Goal: Task Accomplishment & Management: Manage account settings

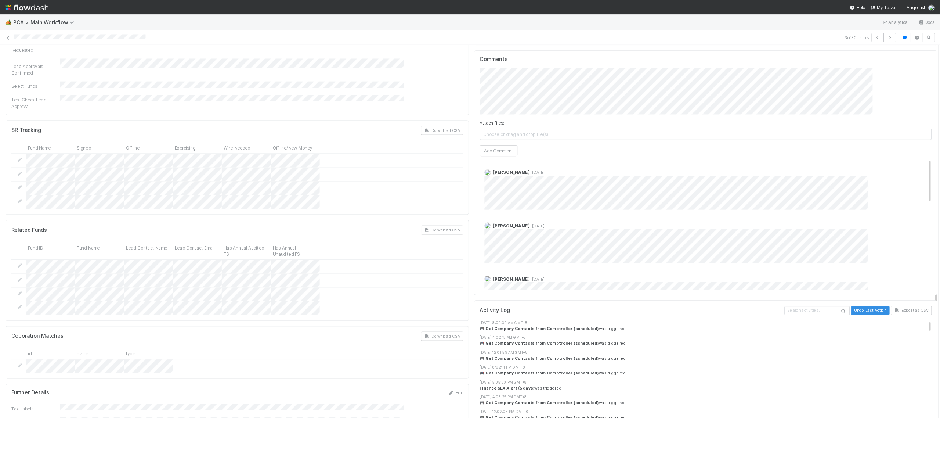
scroll to position [1328, 0]
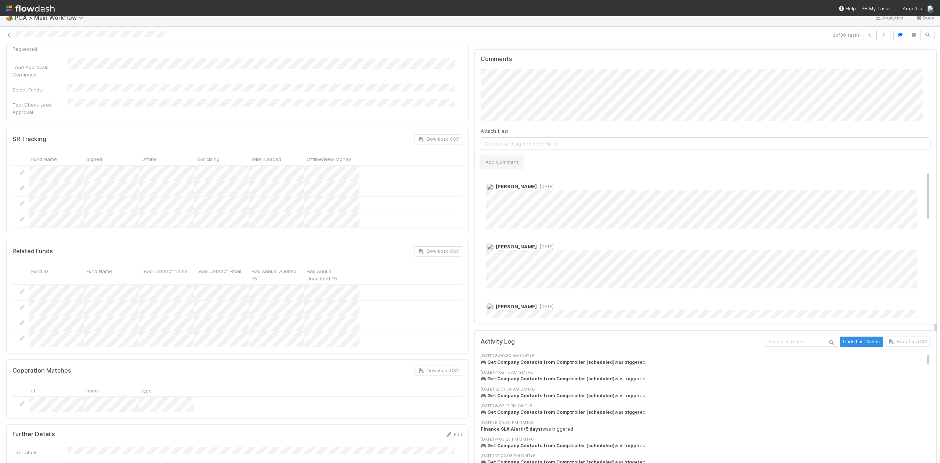
click at [506, 156] on button "Add Comment" at bounding box center [502, 162] width 43 height 12
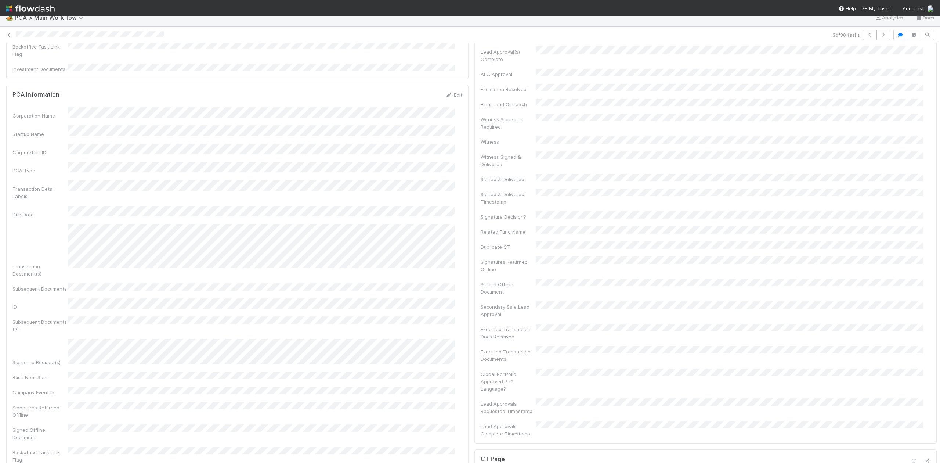
scroll to position [203, 0]
click at [913, 106] on link "Edit" at bounding box center [921, 109] width 17 height 6
click at [907, 210] on button "Cancel" at bounding box center [918, 216] width 26 height 12
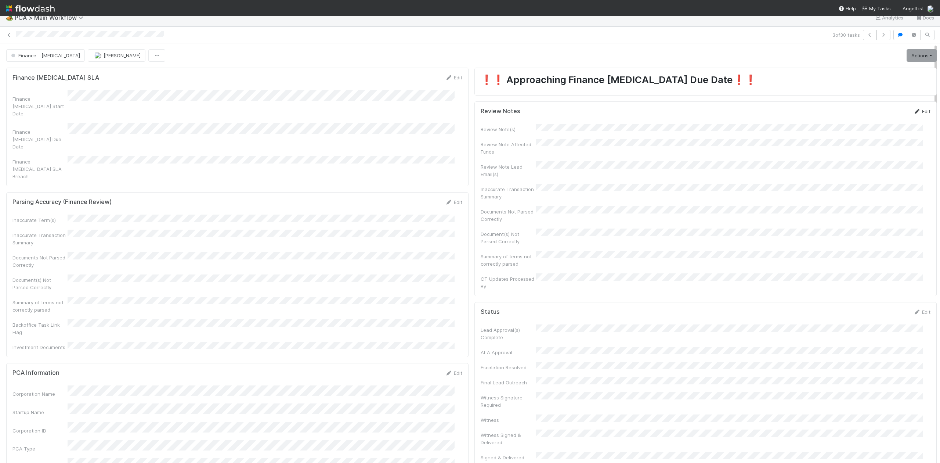
click at [913, 111] on icon at bounding box center [916, 111] width 7 height 5
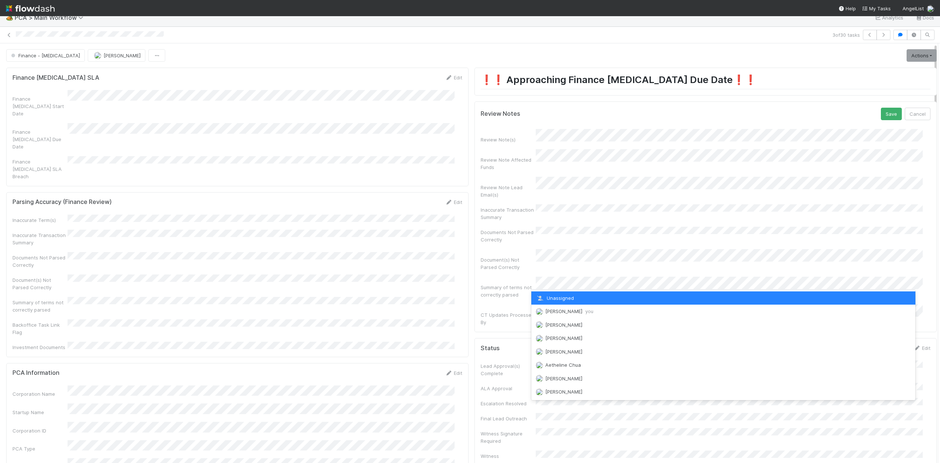
scroll to position [15, 0]
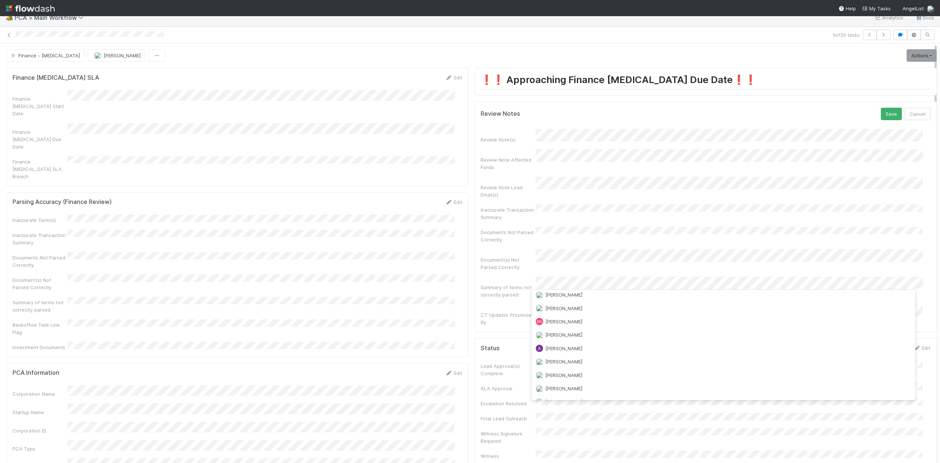
click at [555, 310] on div "Unassigned Janice Garcia you Aana Farooqi Abraham Wilson Adam Ricks Aetheline C…" at bounding box center [723, 345] width 384 height 110
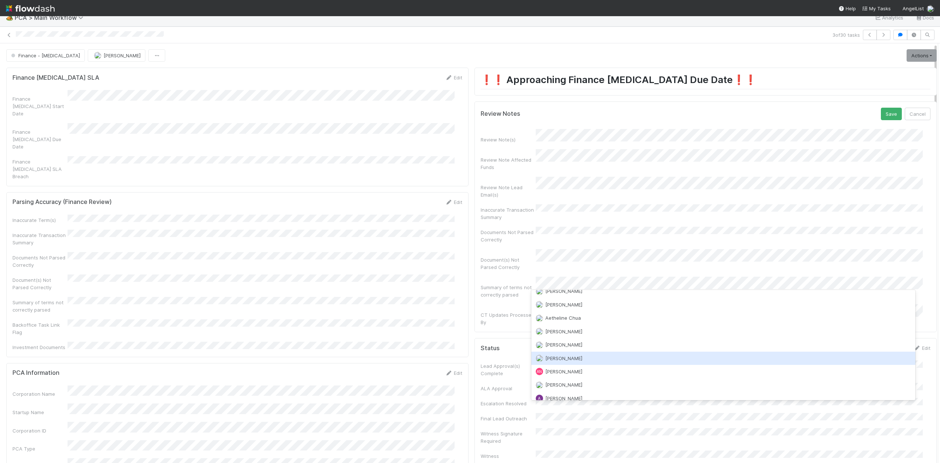
scroll to position [0, 0]
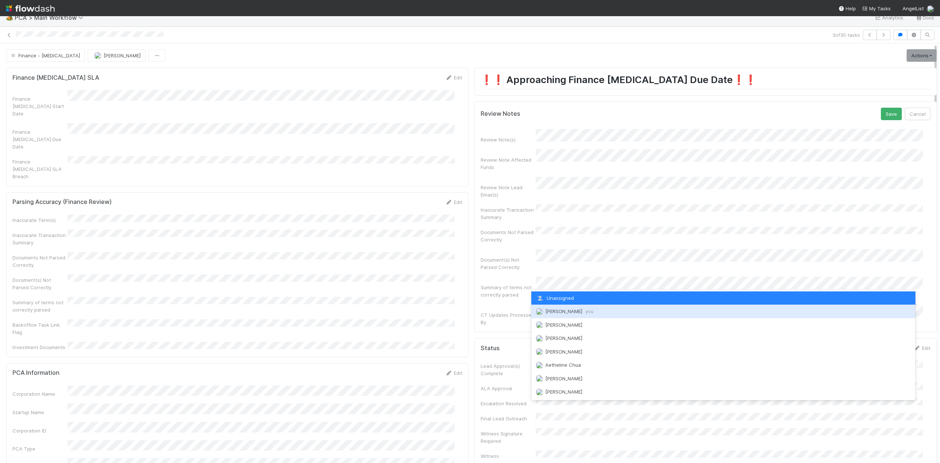
click at [556, 309] on span "Janice Garcia you" at bounding box center [569, 311] width 48 height 6
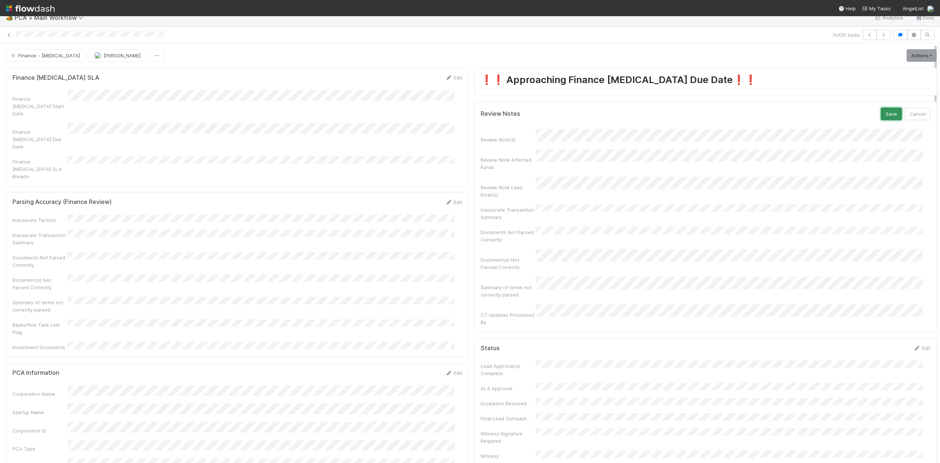
click at [881, 108] on button "Save" at bounding box center [891, 114] width 21 height 12
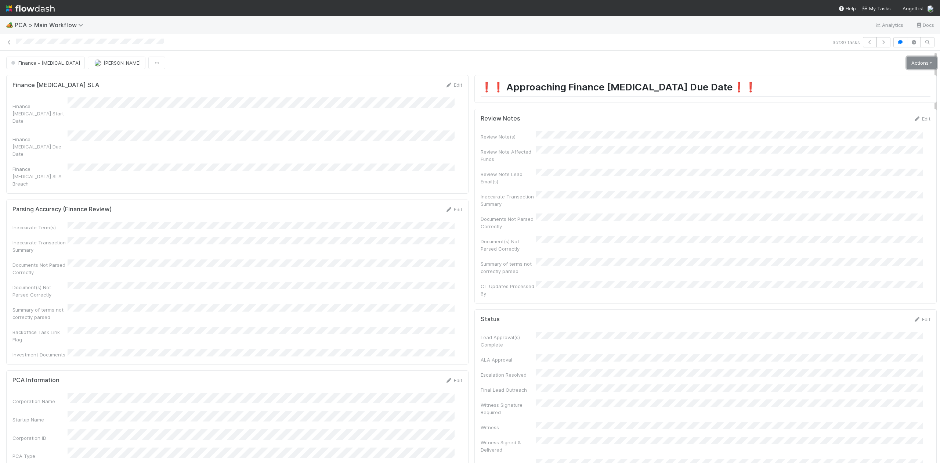
click at [906, 62] on link "Actions" at bounding box center [921, 63] width 30 height 12
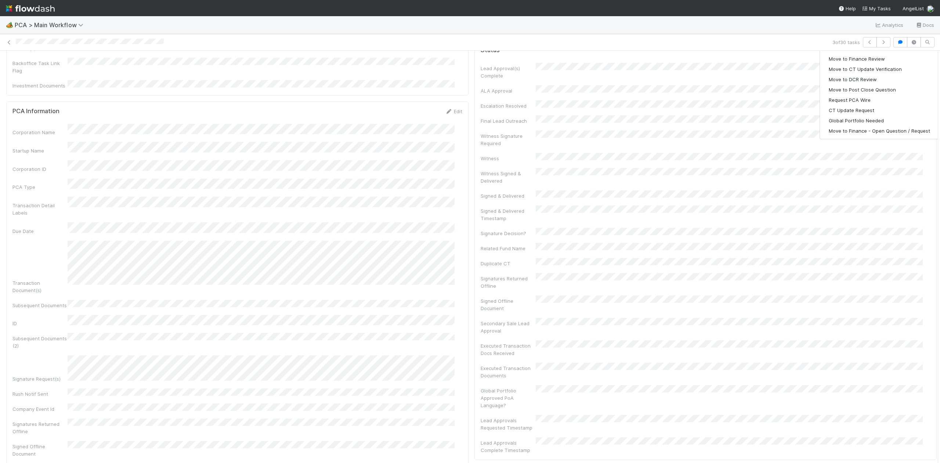
scroll to position [245, 0]
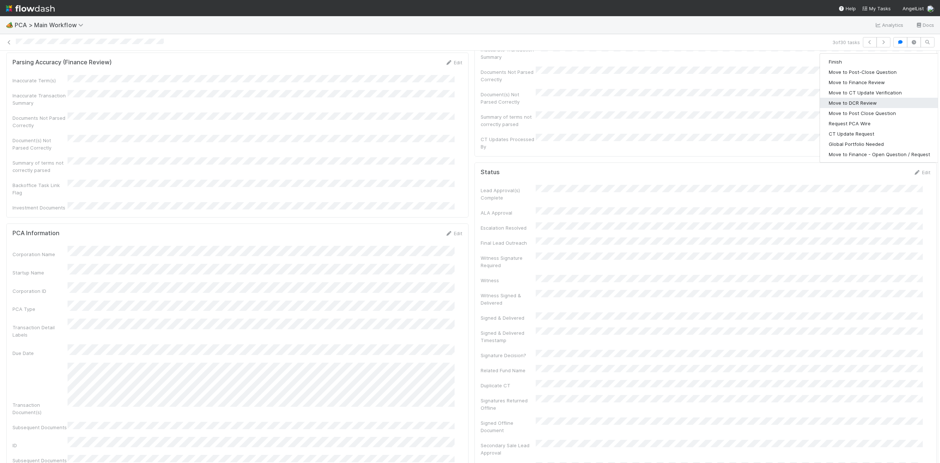
click at [849, 102] on button "Move to DCR Review" at bounding box center [879, 103] width 119 height 10
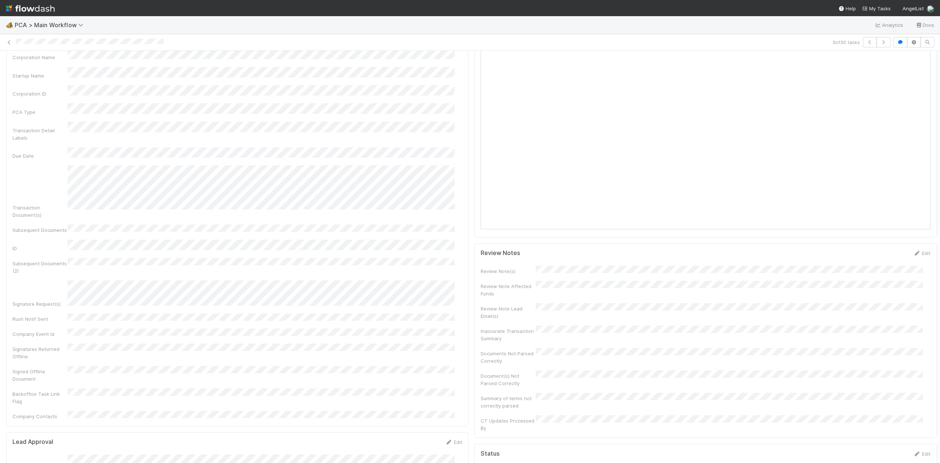
scroll to position [0, 0]
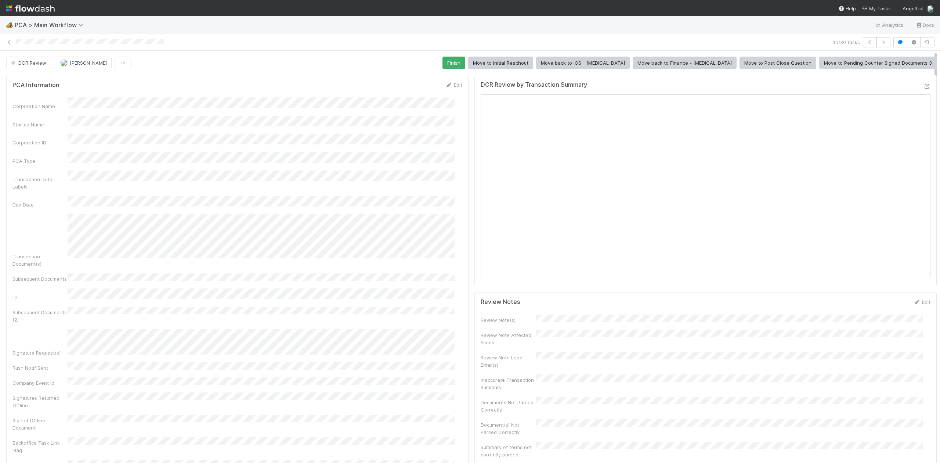
click at [889, 10] on span "My Tasks" at bounding box center [876, 9] width 29 height 6
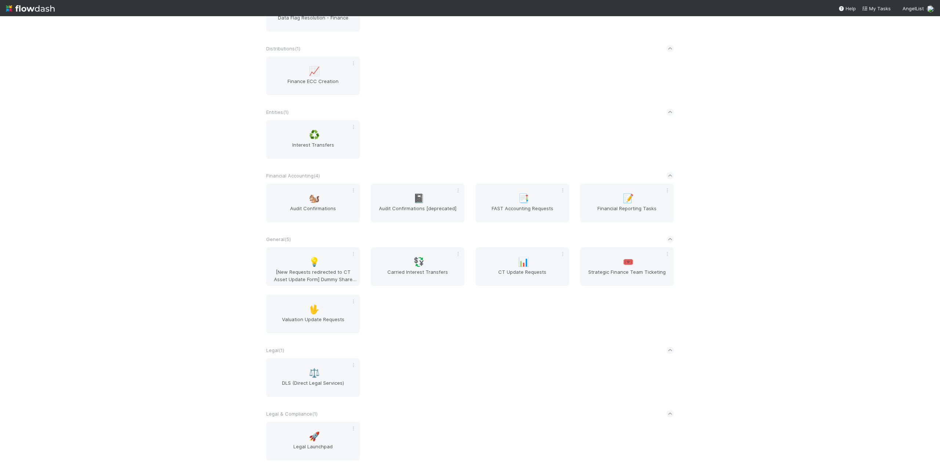
scroll to position [294, 0]
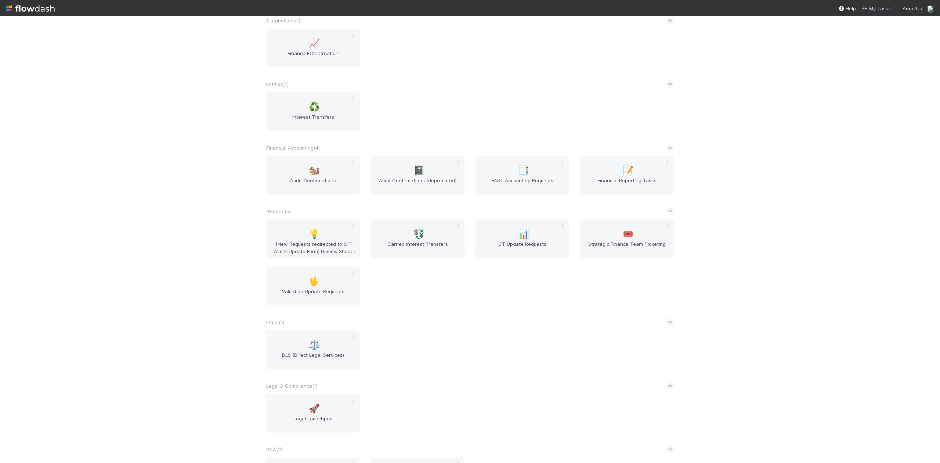
click at [870, 9] on span "My Tasks" at bounding box center [876, 9] width 29 height 6
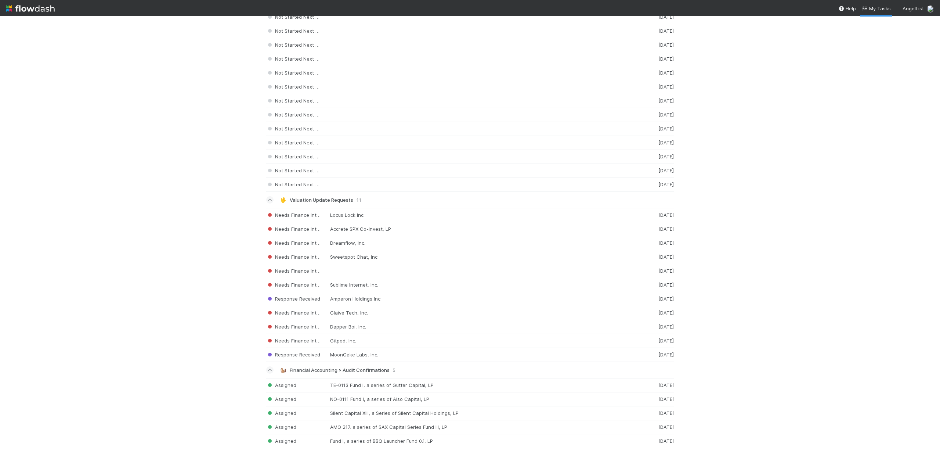
scroll to position [1312, 0]
click at [453, 438] on div "Assigned Fund I, a series of BBQ Launcher Fund 0.1, LP 4 days ago" at bounding box center [470, 438] width 408 height 14
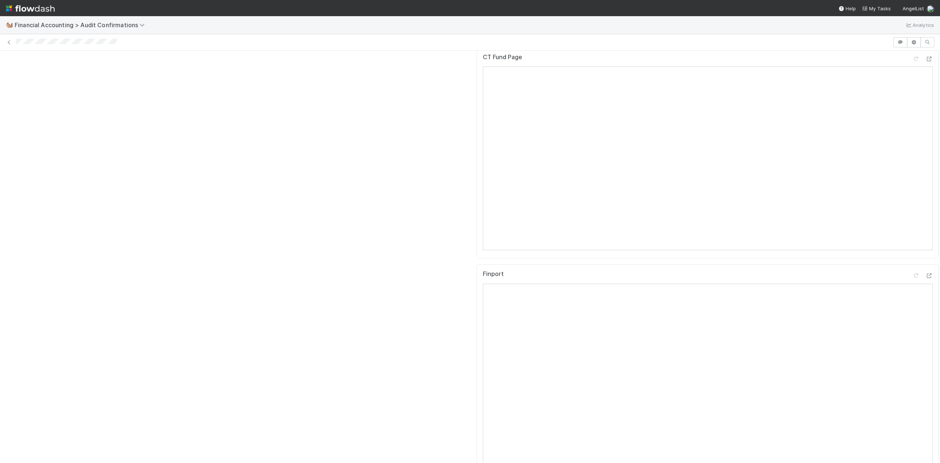
scroll to position [391, 0]
click at [925, 269] on icon at bounding box center [928, 271] width 7 height 5
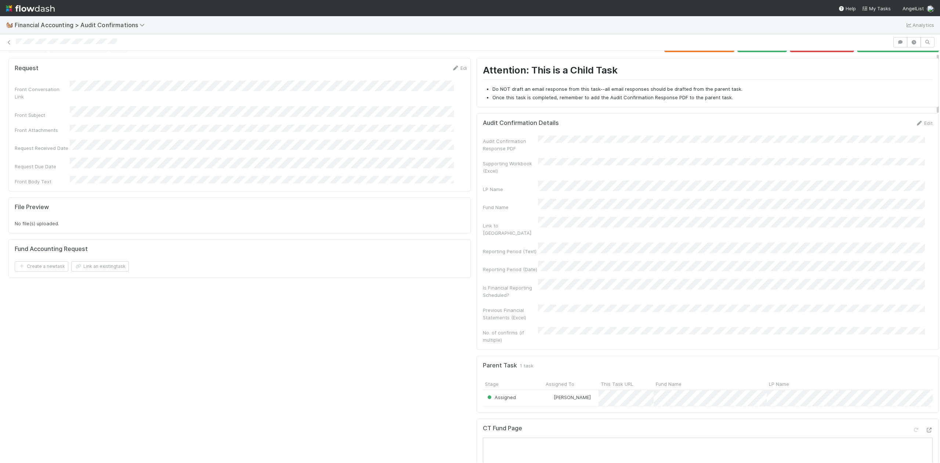
scroll to position [0, 0]
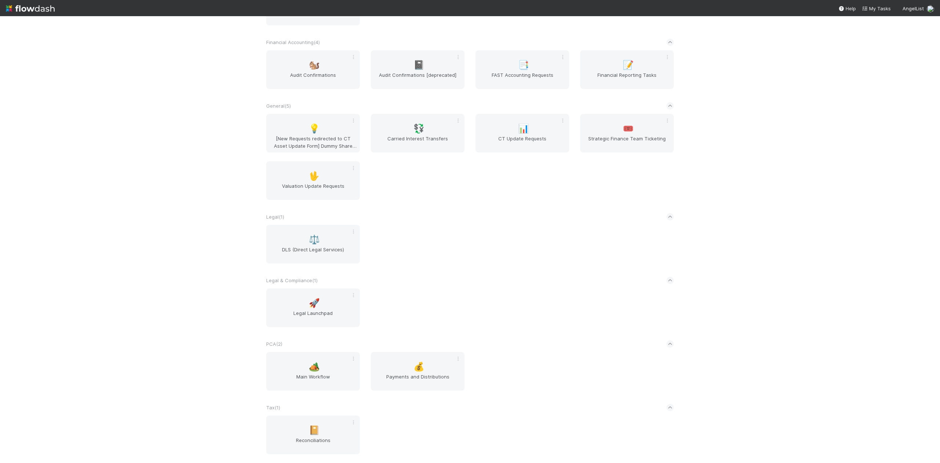
scroll to position [401, 0]
click at [883, 14] on nav "Help My Tasks AngelList" at bounding box center [470, 8] width 940 height 16
click at [883, 8] on span "My Tasks" at bounding box center [876, 9] width 29 height 6
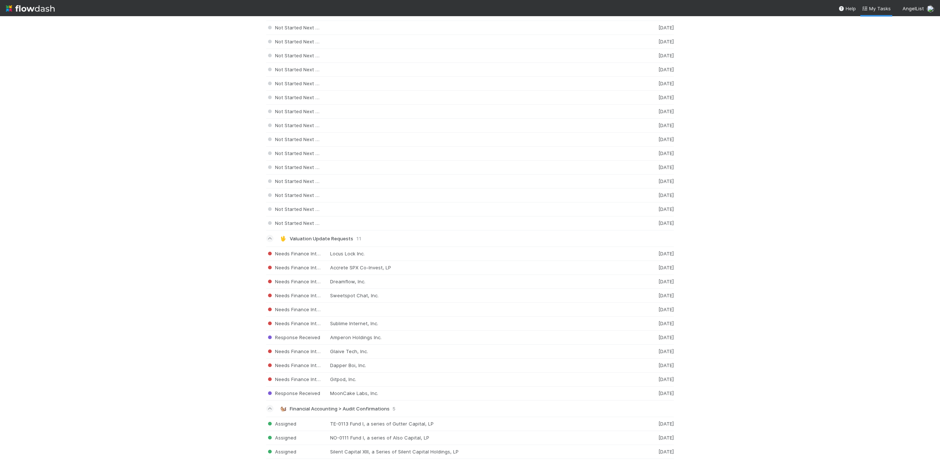
scroll to position [1312, 0]
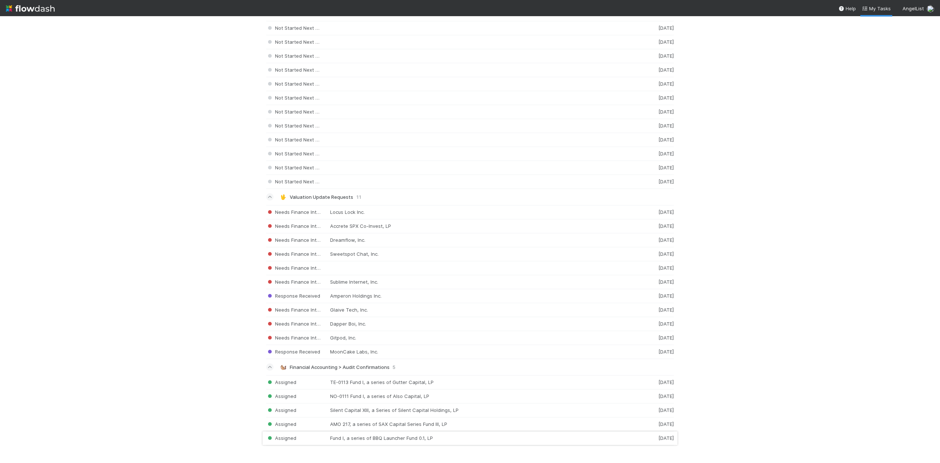
click at [453, 434] on div "Assigned Fund I, a series of BBQ Launcher Fund 0.1, LP 4 days ago" at bounding box center [470, 438] width 408 height 14
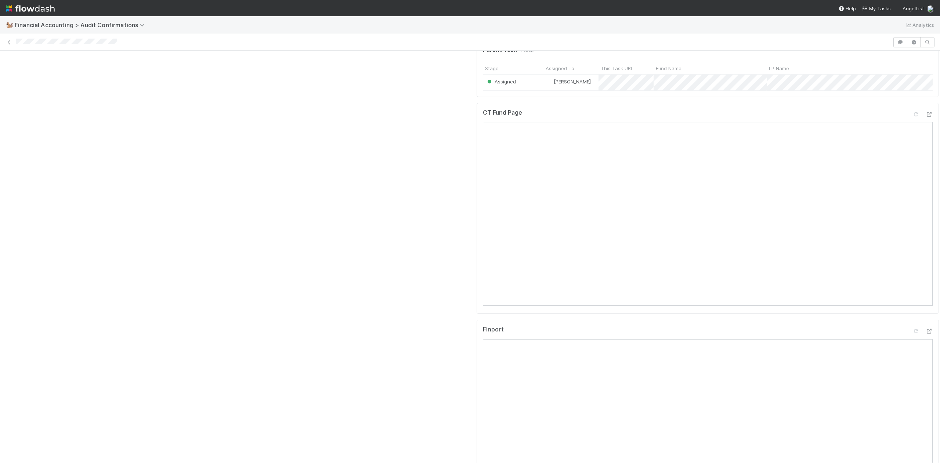
scroll to position [343, 0]
click at [925, 318] on icon at bounding box center [928, 320] width 7 height 5
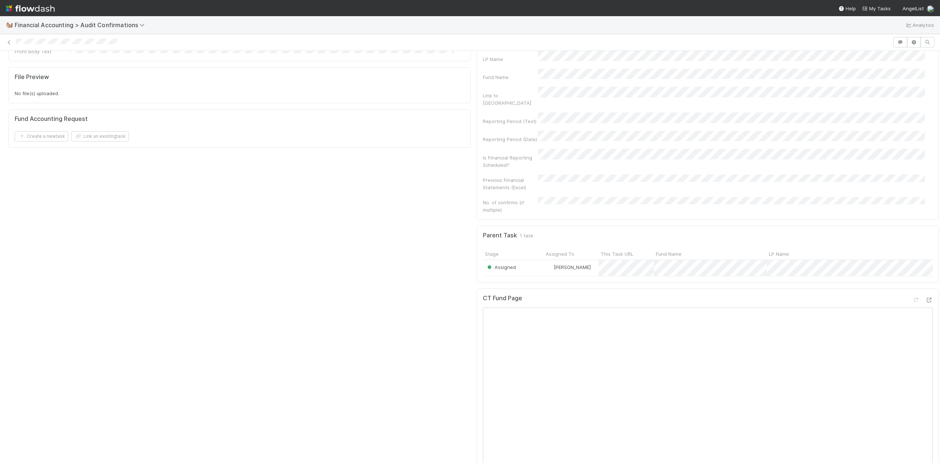
scroll to position [0, 0]
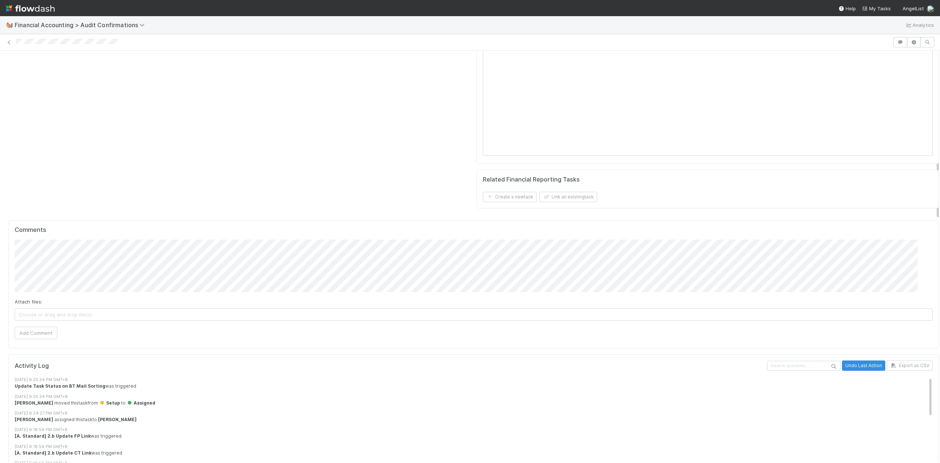
click at [126, 228] on div "Comments Attach files: Choose or drag and drop file(s) Add Comment" at bounding box center [474, 282] width 918 height 113
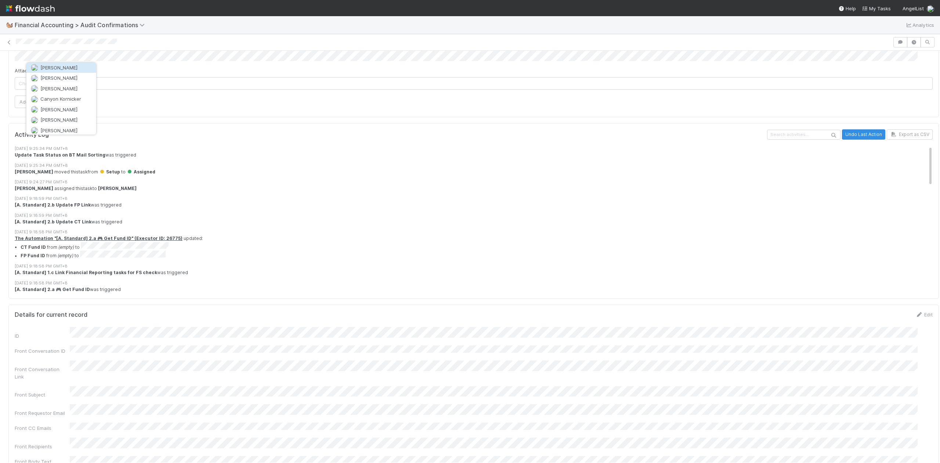
scroll to position [882, 0]
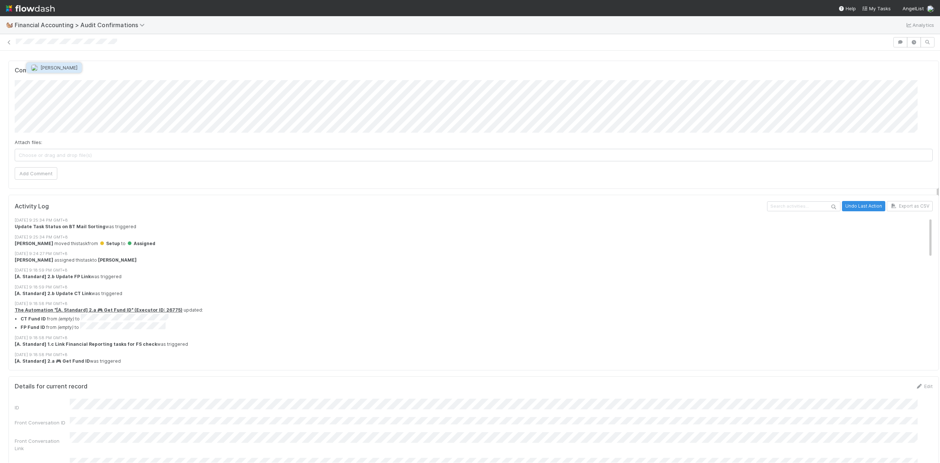
click at [52, 65] on span "[PERSON_NAME]" at bounding box center [58, 68] width 37 height 6
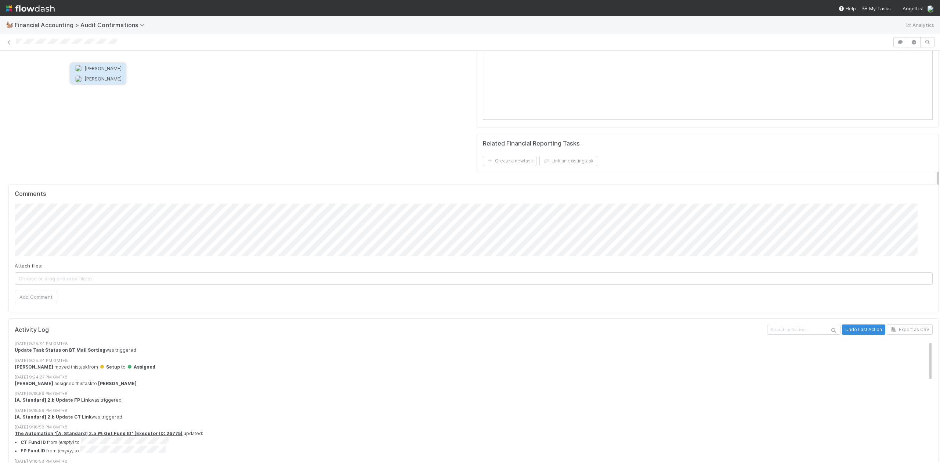
click at [80, 81] on img "button" at bounding box center [78, 78] width 7 height 7
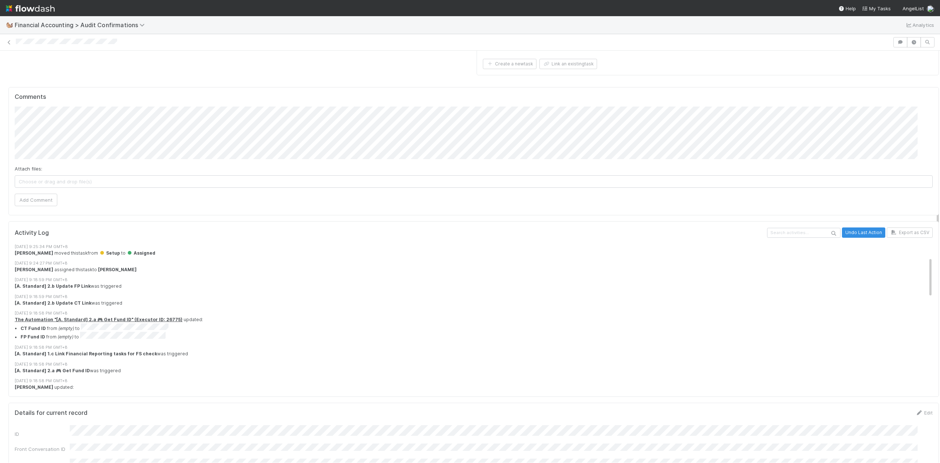
scroll to position [49, 0]
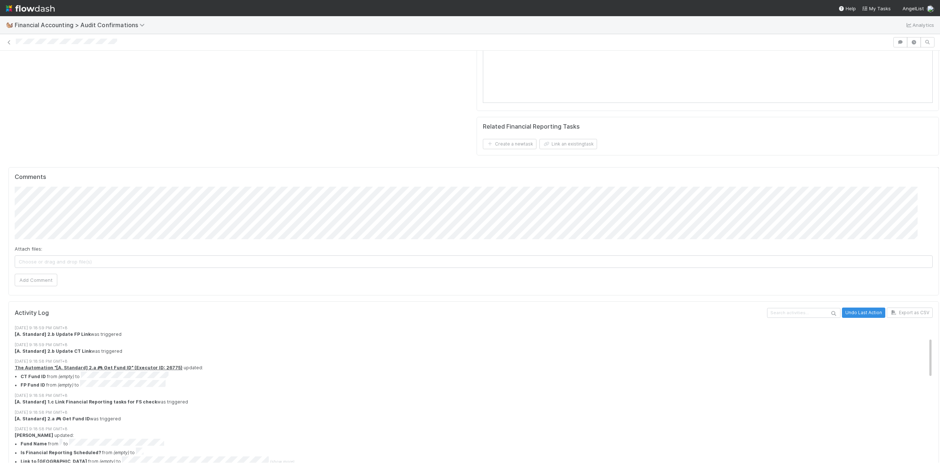
scroll to position [734, 0]
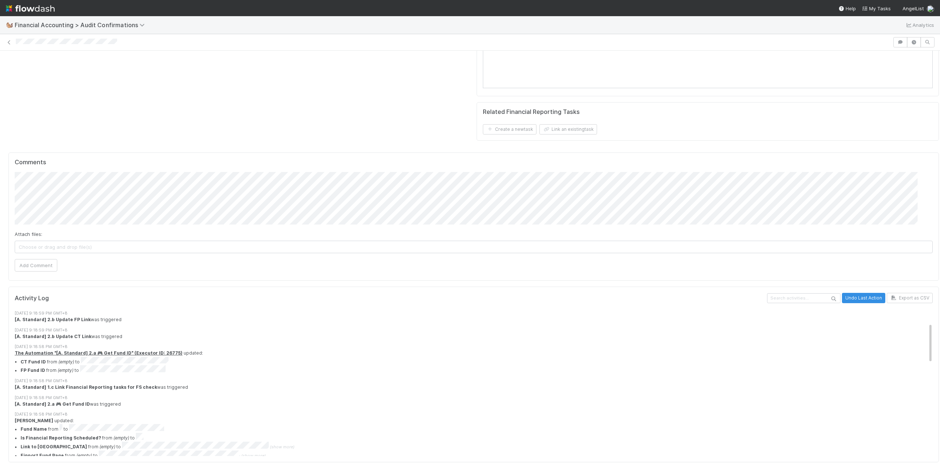
click at [112, 197] on div "Attach files: Choose or drag and drop file(s) Add Comment" at bounding box center [474, 221] width 918 height 99
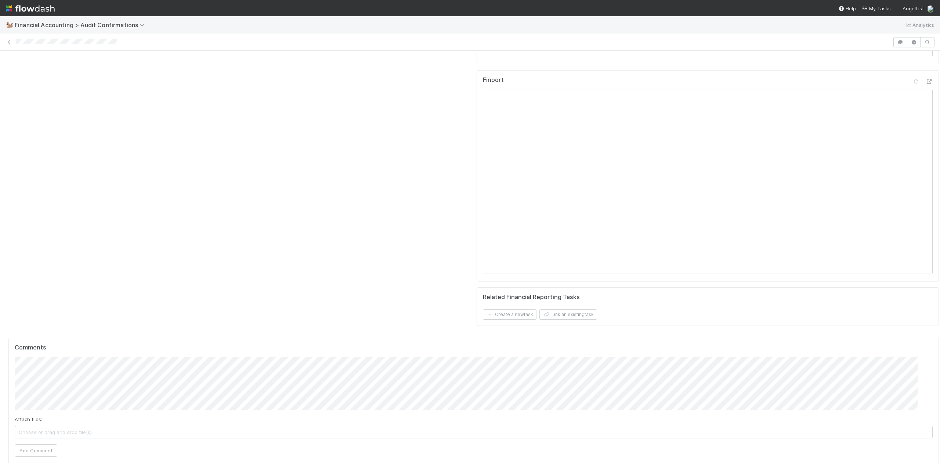
scroll to position [636, 0]
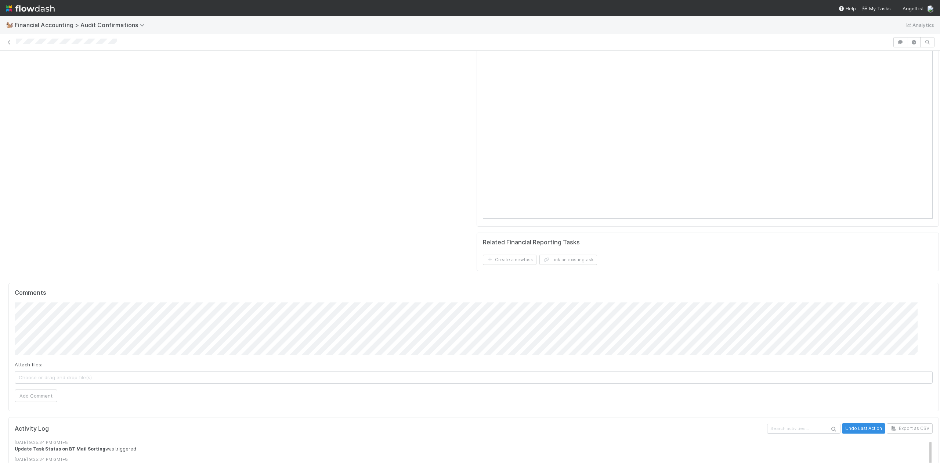
click at [72, 371] on span "Choose or drag and drop file(s)" at bounding box center [473, 377] width 917 height 12
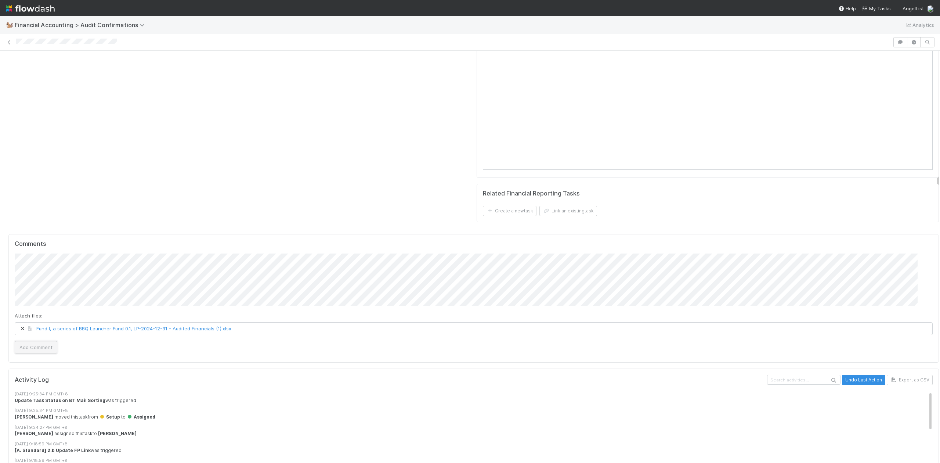
click at [32, 341] on button "Add Comment" at bounding box center [36, 347] width 43 height 12
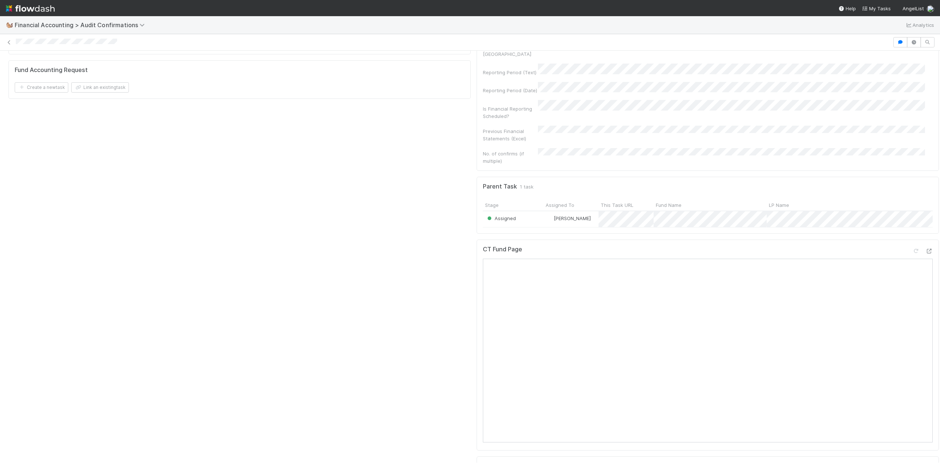
scroll to position [0, 0]
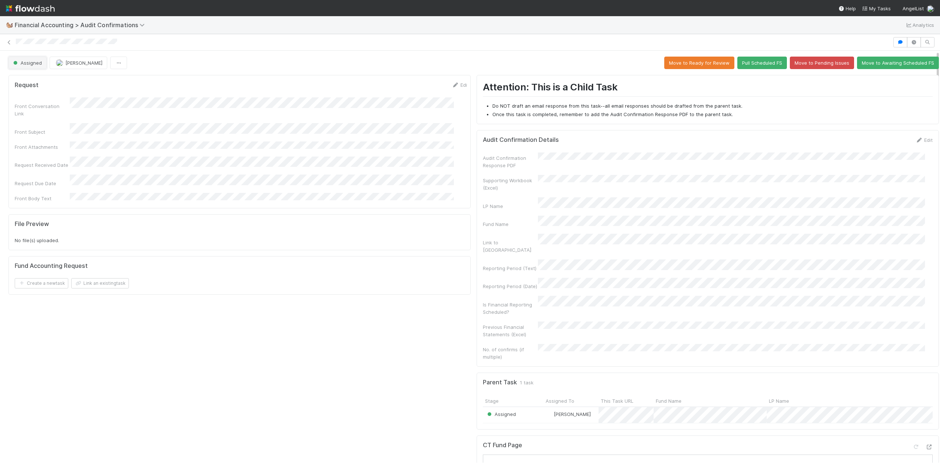
click at [26, 59] on button "Assigned" at bounding box center [27, 63] width 38 height 12
click at [170, 55] on div at bounding box center [470, 231] width 940 height 463
click at [90, 66] on button "[PERSON_NAME]" at bounding box center [79, 63] width 58 height 12
click at [90, 74] on div at bounding box center [470, 231] width 940 height 463
click at [76, 84] on span "Don Walker" at bounding box center [79, 82] width 37 height 6
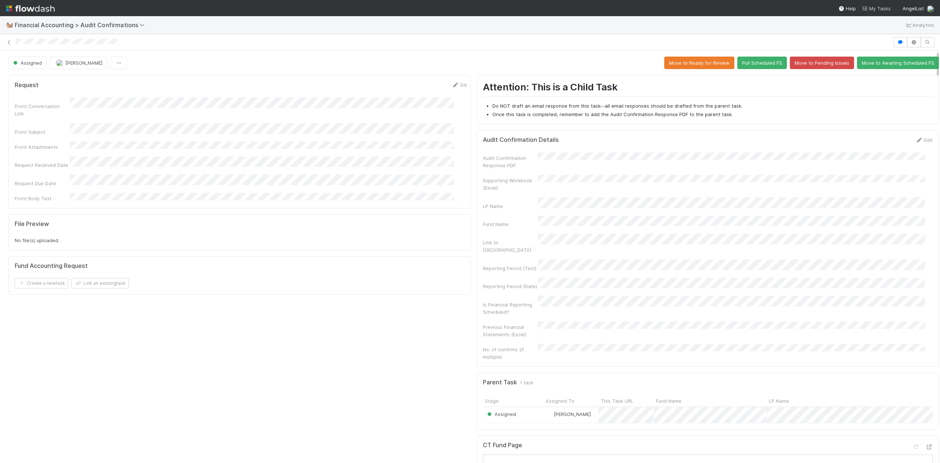
click at [886, 8] on span "My Tasks" at bounding box center [876, 9] width 29 height 6
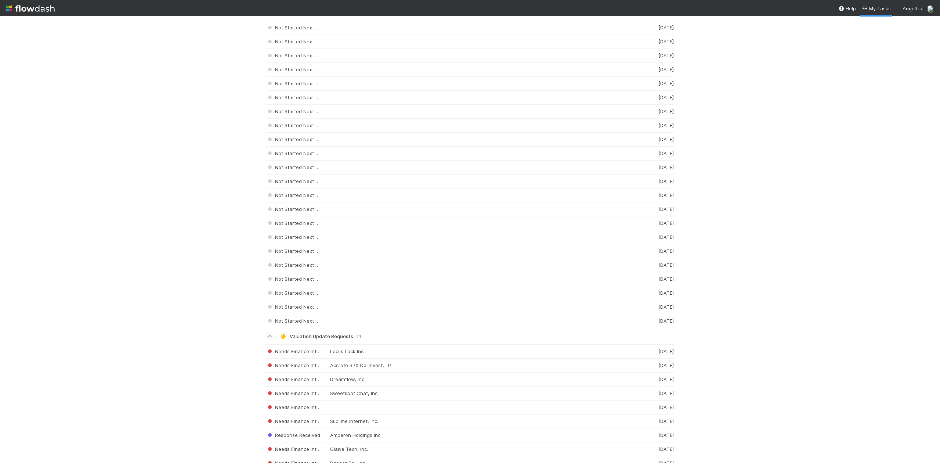
scroll to position [1298, 0]
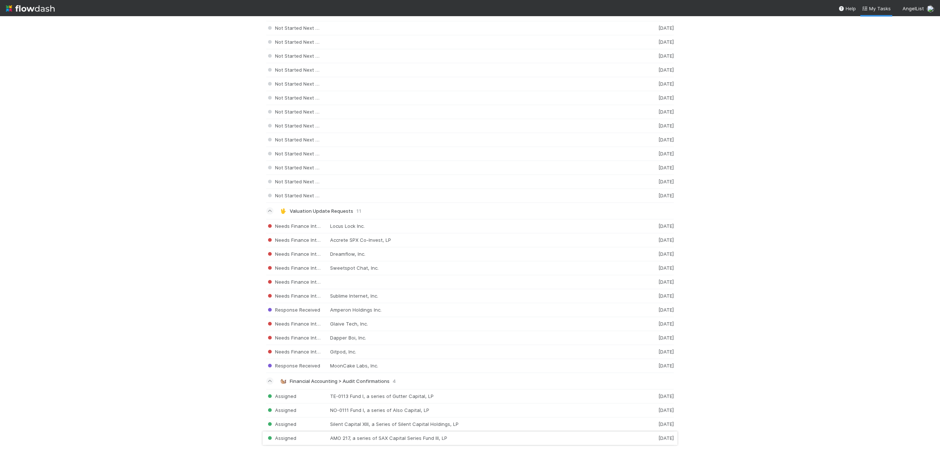
click at [471, 440] on div "Assigned AMO 217, a series of SAX Capital Series Fund III, LP 4 days ago" at bounding box center [470, 438] width 408 height 14
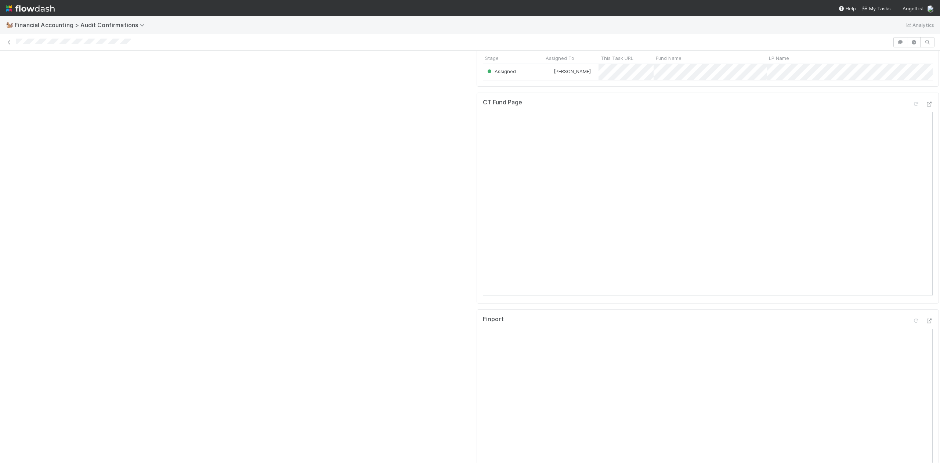
scroll to position [489, 0]
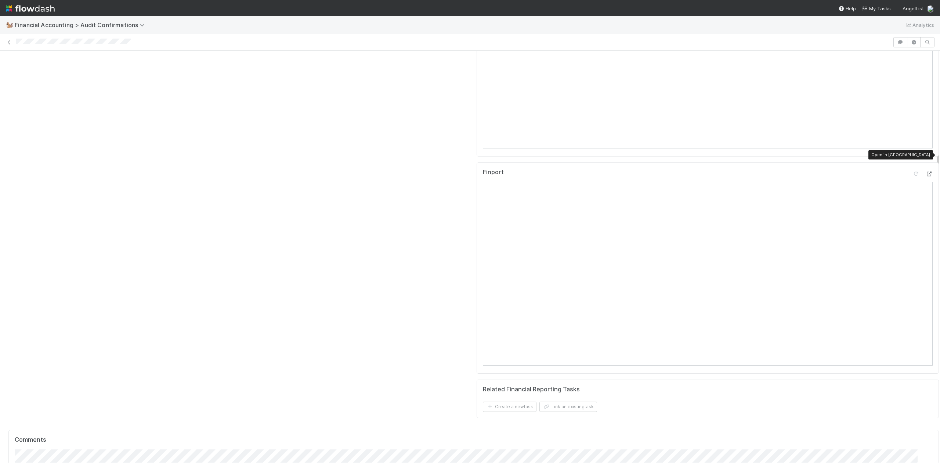
click at [925, 171] on icon at bounding box center [928, 173] width 7 height 5
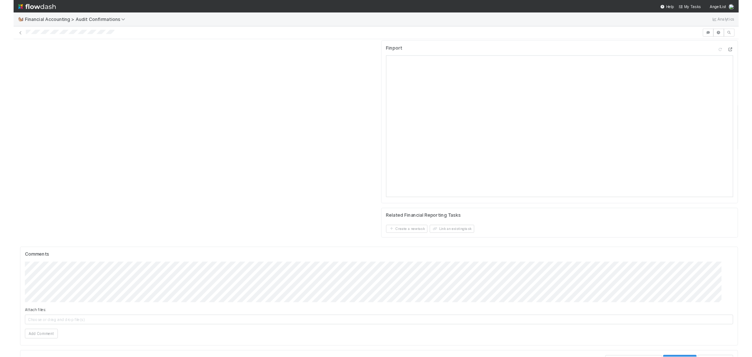
scroll to position [734, 0]
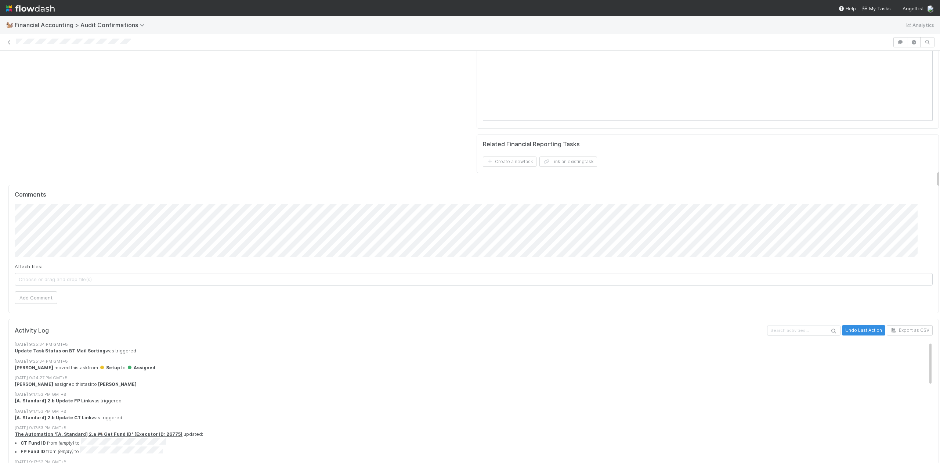
click at [153, 15] on div "🐿️ Financial Accounting > Audit Confirmations Analytics Assigned Janice Garcia …" at bounding box center [470, 231] width 940 height 463
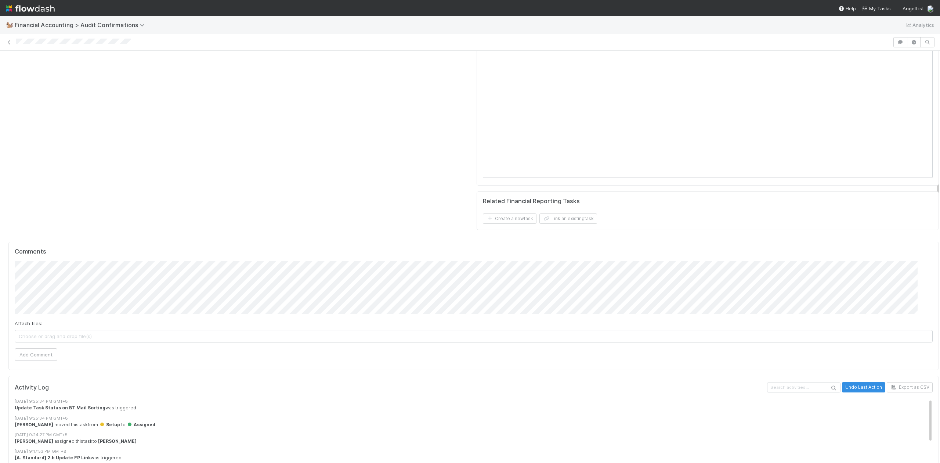
scroll to position [881, 0]
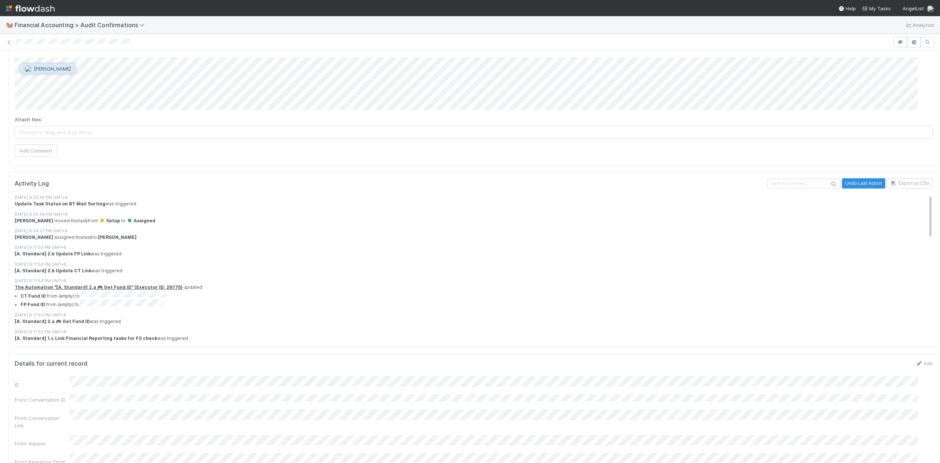
click at [50, 73] on button "Don Walker" at bounding box center [47, 69] width 55 height 10
click at [90, 77] on span "[PERSON_NAME]" at bounding box center [86, 79] width 37 height 6
click at [112, 126] on span "Choose or drag and drop file(s)" at bounding box center [473, 132] width 917 height 12
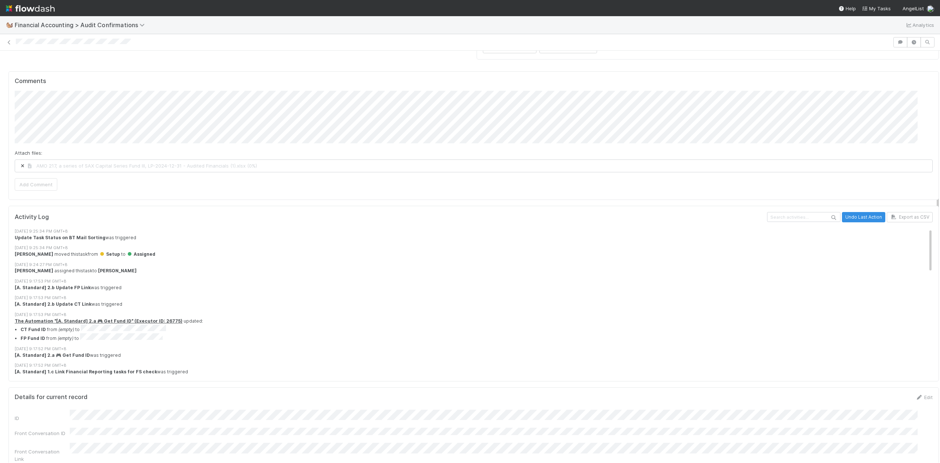
scroll to position [832, 0]
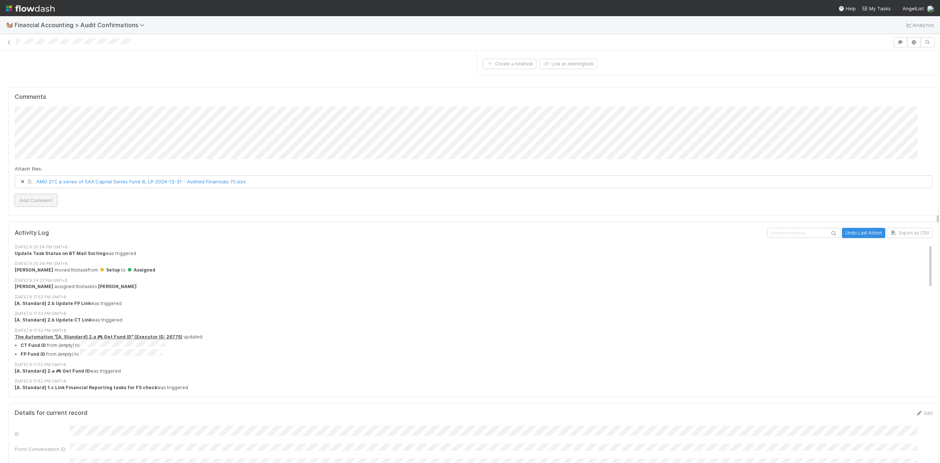
click at [36, 194] on button "Add Comment" at bounding box center [36, 200] width 43 height 12
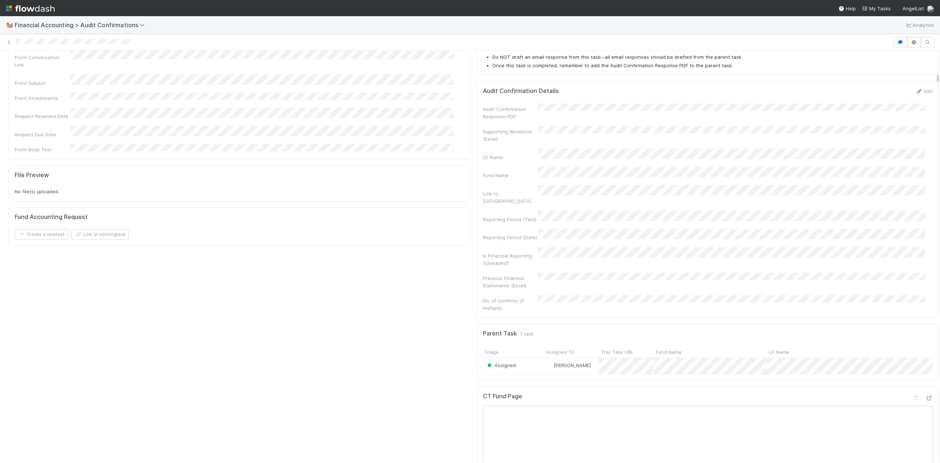
scroll to position [0, 0]
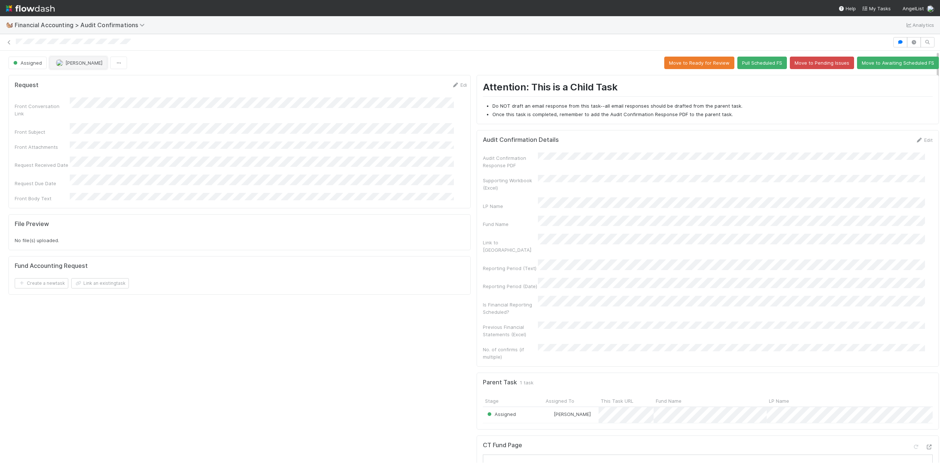
click at [93, 66] on button "[PERSON_NAME]" at bounding box center [79, 63] width 58 height 12
click at [78, 121] on span "[PERSON_NAME]" at bounding box center [79, 122] width 37 height 6
click at [884, 12] on nav "Help My Tasks AngelList" at bounding box center [470, 8] width 940 height 16
click at [883, 10] on span "My Tasks" at bounding box center [876, 9] width 29 height 6
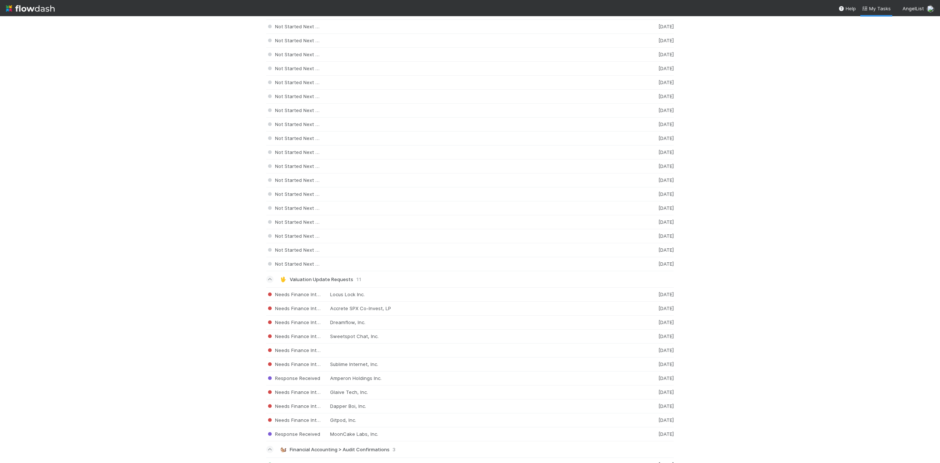
scroll to position [1284, 0]
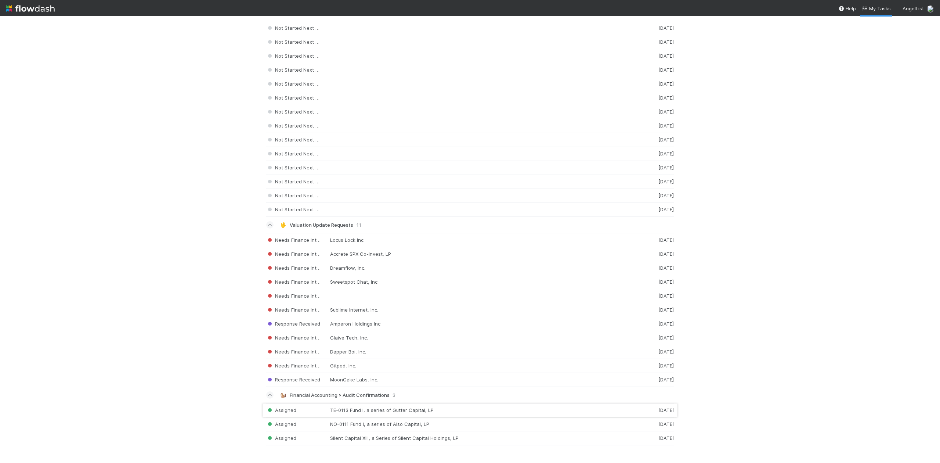
click at [460, 410] on div "Assigned TE-0113 Fund I, a series of Gutter Capital, LP 1 day ago" at bounding box center [470, 410] width 408 height 14
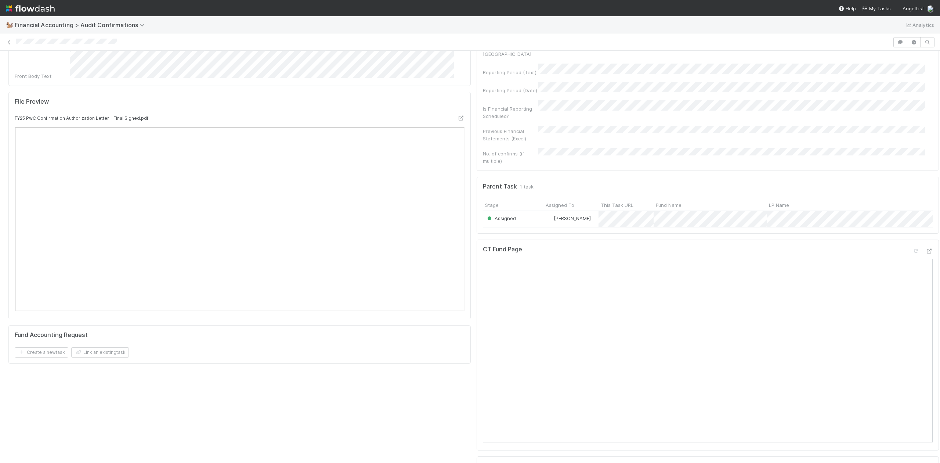
scroll to position [98, 0]
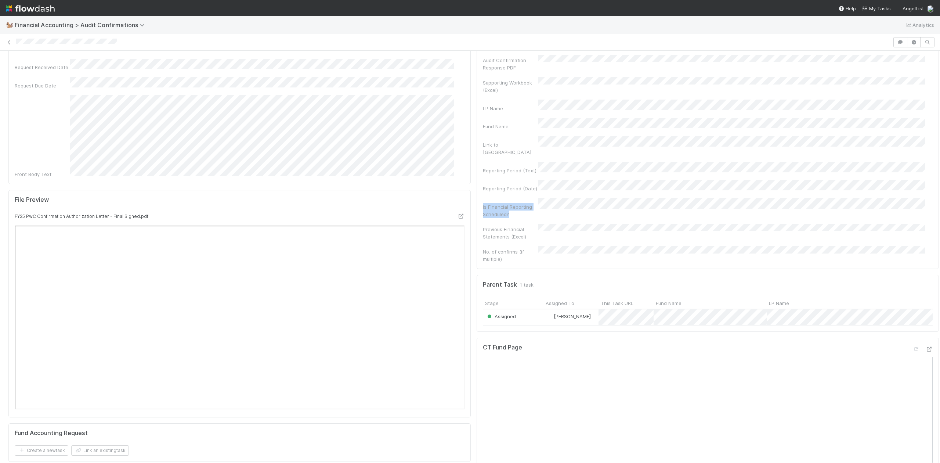
click at [553, 173] on div "Audit Confirmation Response PDF Supporting Workbook (Excel) LP Name Fund Name L…" at bounding box center [708, 159] width 450 height 208
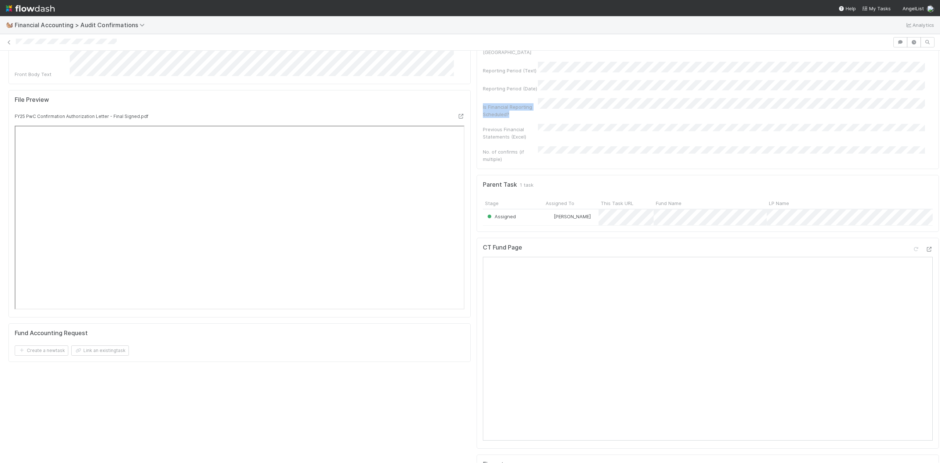
scroll to position [294, 0]
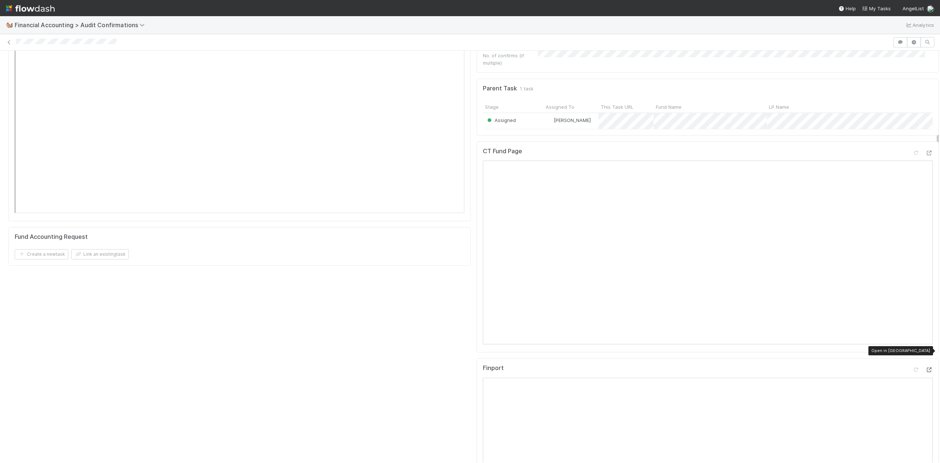
click at [925, 367] on icon at bounding box center [928, 369] width 7 height 5
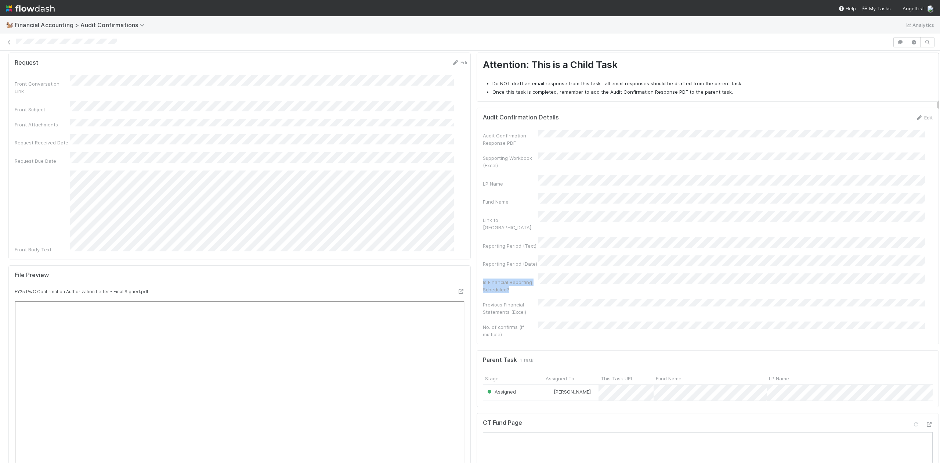
scroll to position [0, 0]
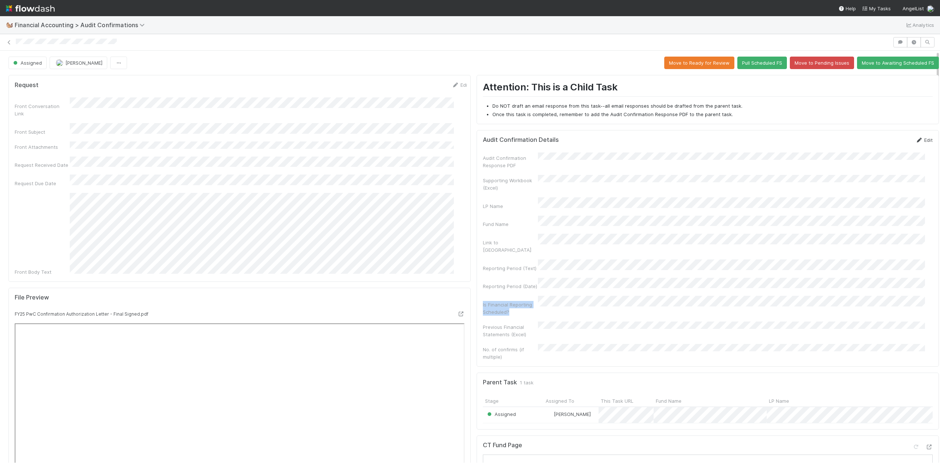
click at [915, 142] on icon at bounding box center [918, 140] width 7 height 5
click at [571, 181] on div "Audit Confirmation Response PDF Supporting Workbook (Excel) LP Name Fund Name L…" at bounding box center [708, 278] width 450 height 241
click at [883, 143] on button "Save" at bounding box center [893, 142] width 21 height 12
click at [673, 61] on button "Move to Ready for Review" at bounding box center [699, 63] width 70 height 12
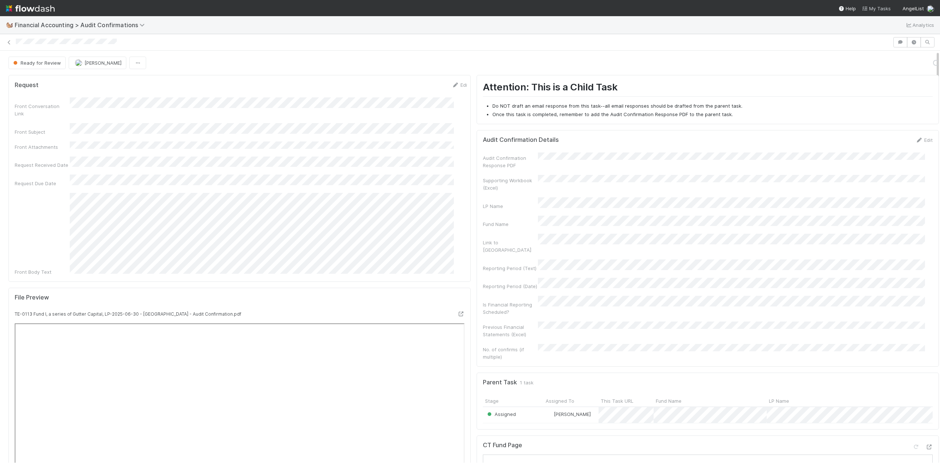
click at [876, 10] on span "My Tasks" at bounding box center [876, 9] width 29 height 6
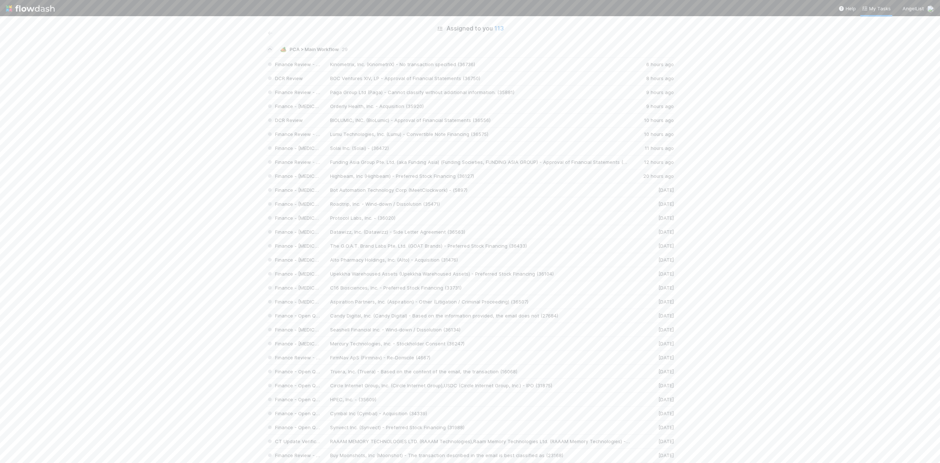
click at [879, 12] on nav "Help My Tasks AngelList" at bounding box center [470, 8] width 940 height 16
click at [879, 7] on span "My Tasks" at bounding box center [876, 9] width 29 height 6
click at [492, 424] on div "Assigned NO-0111 Fund I, a series of Also Capital, LP 1 day ago" at bounding box center [470, 424] width 408 height 14
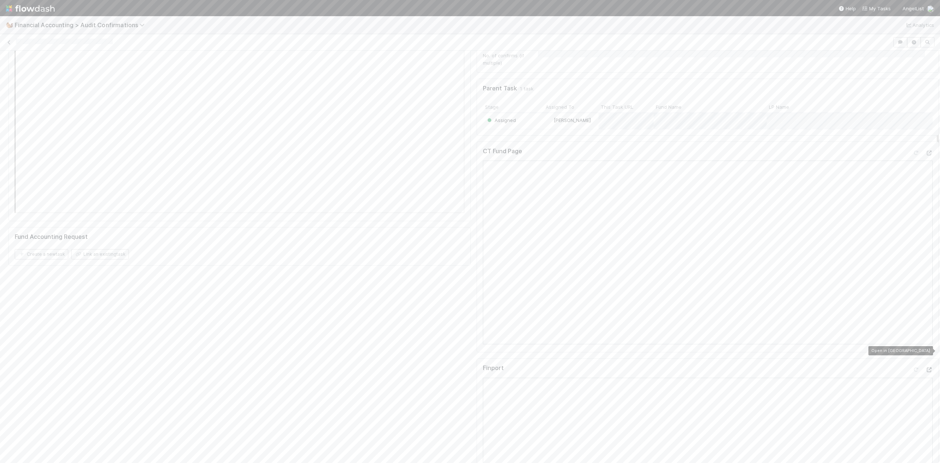
click at [925, 367] on icon at bounding box center [928, 369] width 7 height 5
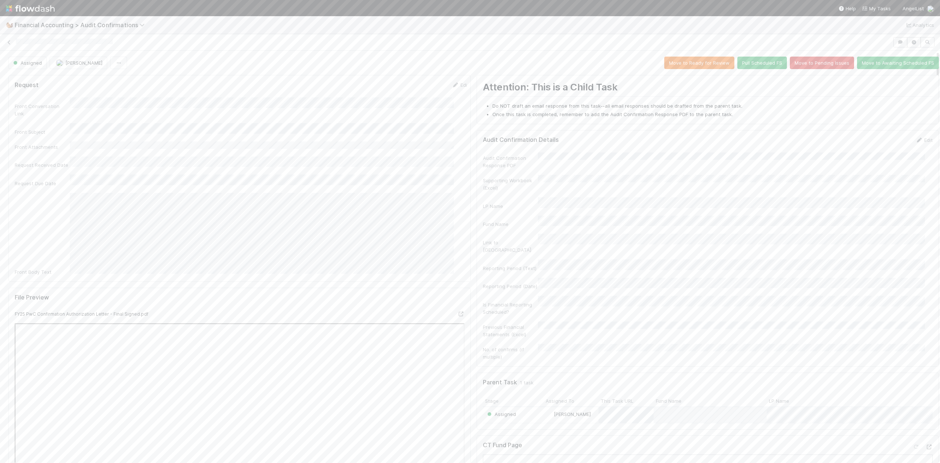
click at [911, 145] on form "Audit Confirmation Details Edit Audit Confirmation Response PDF Supporting Work…" at bounding box center [708, 248] width 450 height 224
click at [915, 142] on link "Edit" at bounding box center [923, 140] width 17 height 6
click at [883, 144] on button "Save" at bounding box center [893, 142] width 21 height 12
click at [688, 61] on button "Move to Ready for Review" at bounding box center [699, 63] width 70 height 12
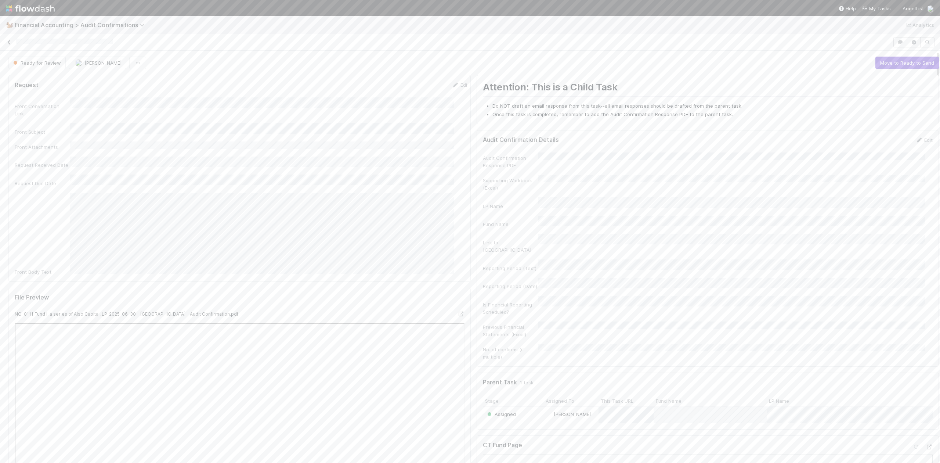
click at [8, 40] on icon at bounding box center [9, 42] width 7 height 5
click at [888, 11] on link "My Tasks" at bounding box center [876, 8] width 29 height 7
click at [467, 439] on div "Assigned Silent Capital XIII, a Series of Silent Capital Holdings, LP 1 day ago" at bounding box center [470, 438] width 408 height 14
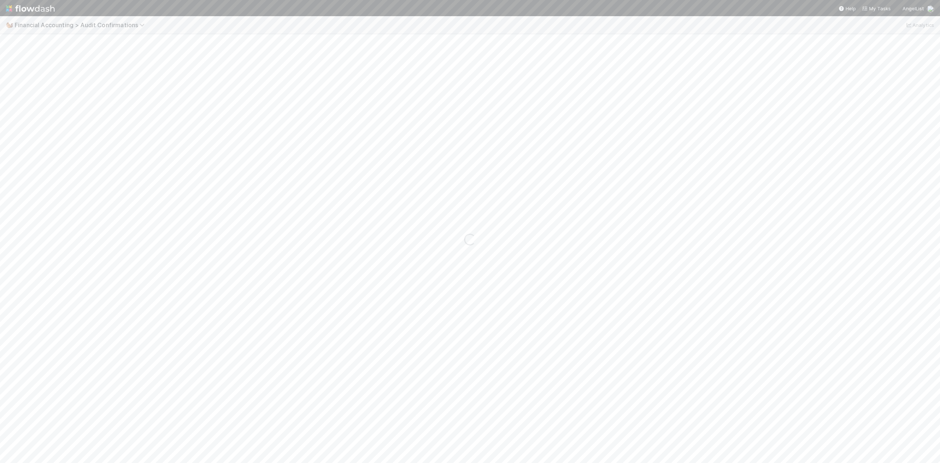
click at [353, 0] on nav "Help My Tasks AngelList" at bounding box center [470, 8] width 940 height 16
click at [925, 367] on icon at bounding box center [928, 369] width 7 height 5
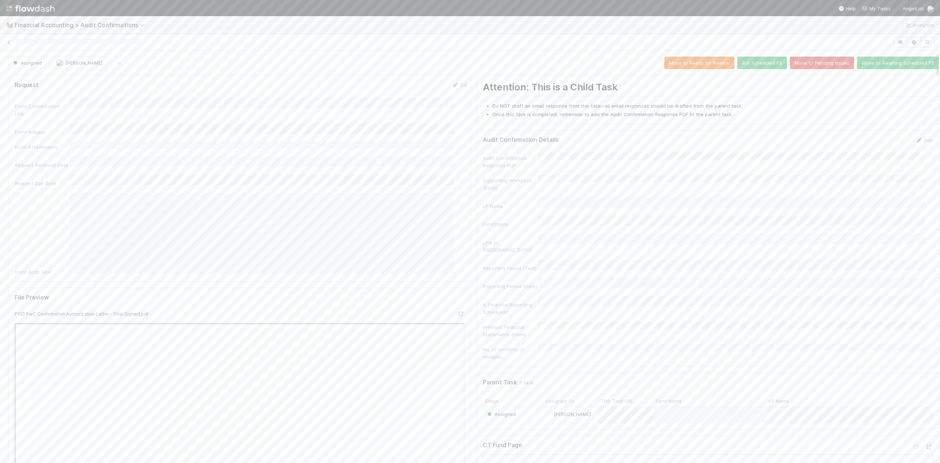
drag, startPoint x: 908, startPoint y: 139, endPoint x: 686, endPoint y: 130, distance: 221.9
click at [915, 140] on link "Edit" at bounding box center [923, 140] width 17 height 6
click at [883, 144] on button "Save" at bounding box center [893, 142] width 21 height 12
click at [679, 64] on button "Move to Ready for Review" at bounding box center [699, 63] width 70 height 12
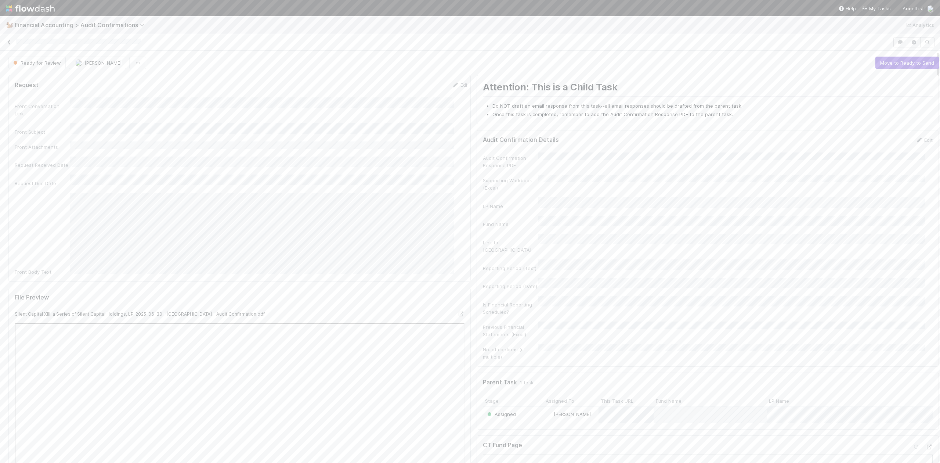
click at [11, 42] on icon at bounding box center [9, 42] width 7 height 5
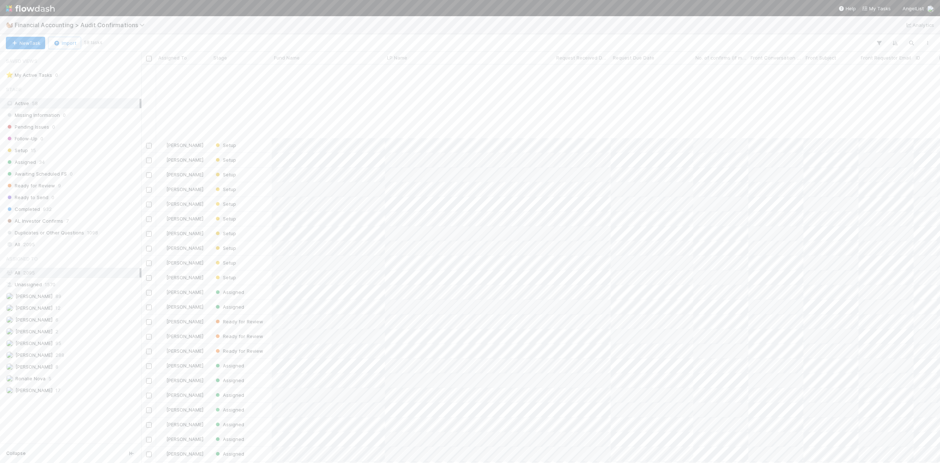
scroll to position [196, 0]
click at [888, 5] on link "My Tasks" at bounding box center [876, 8] width 29 height 7
click at [1, 5] on nav "Help My Tasks AngelList" at bounding box center [470, 8] width 940 height 16
click at [8, 7] on img at bounding box center [30, 8] width 49 height 12
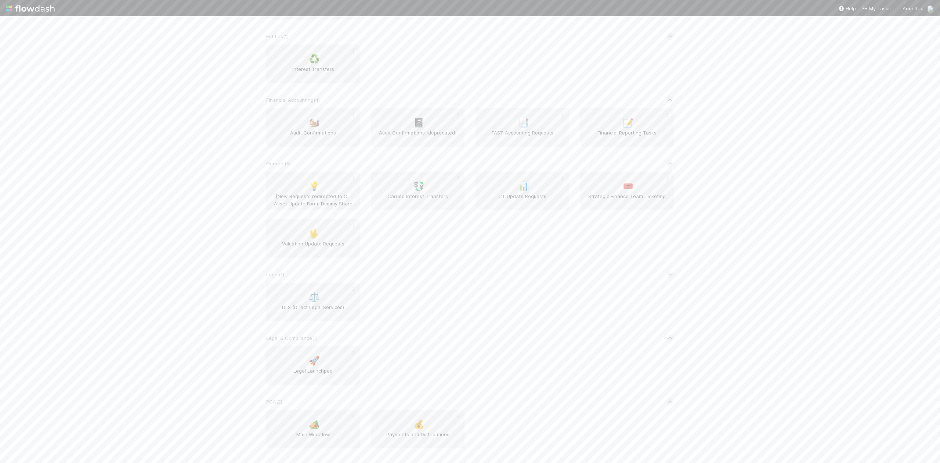
scroll to position [401, 0]
click at [305, 374] on span "Main Workflow" at bounding box center [313, 380] width 88 height 15
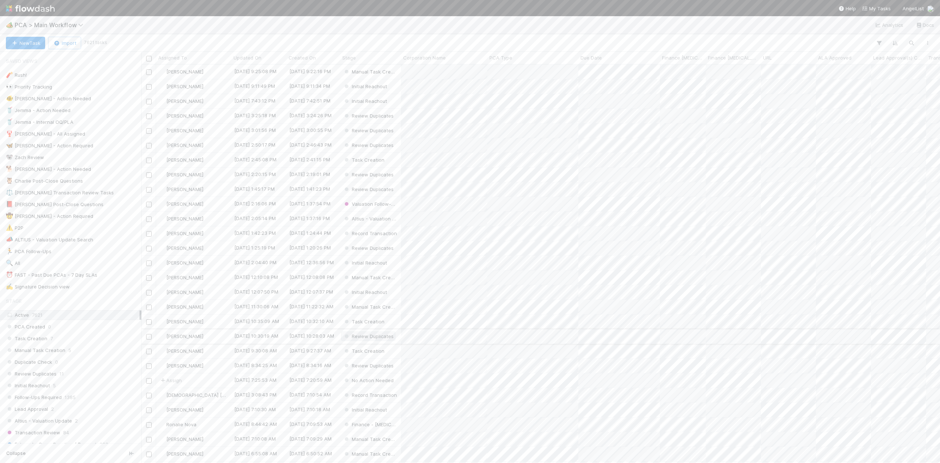
scroll to position [391, 792]
click at [62, 276] on div "⏰ FAST - Past Due PCAs - 7 Day SLAs" at bounding box center [51, 274] width 91 height 9
click at [395, 115] on div "Finance - ICU" at bounding box center [370, 116] width 61 height 14
click at [925, 192] on icon at bounding box center [928, 194] width 7 height 5
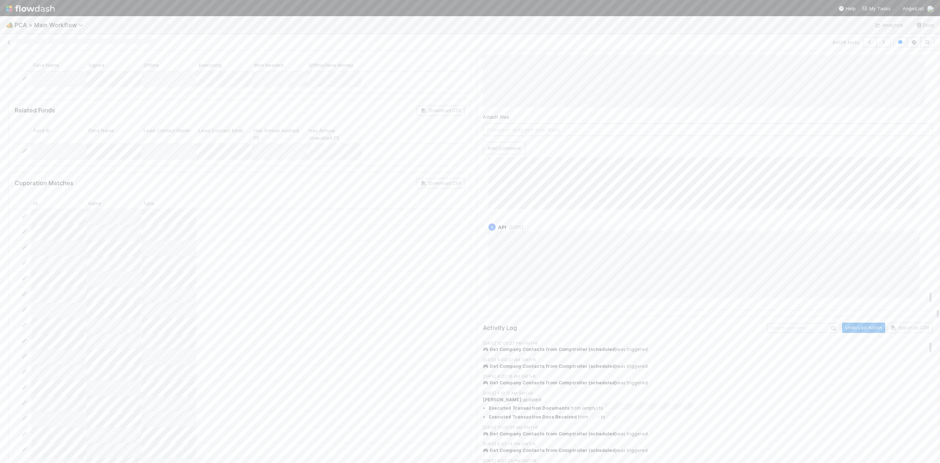
scroll to position [1419, 0]
drag, startPoint x: 655, startPoint y: 124, endPoint x: 692, endPoint y: 124, distance: 37.4
click at [692, 169] on div "A API 1 week ago" at bounding box center [711, 209] width 457 height 80
drag, startPoint x: 10, startPoint y: 45, endPoint x: 131, endPoint y: 5, distance: 127.6
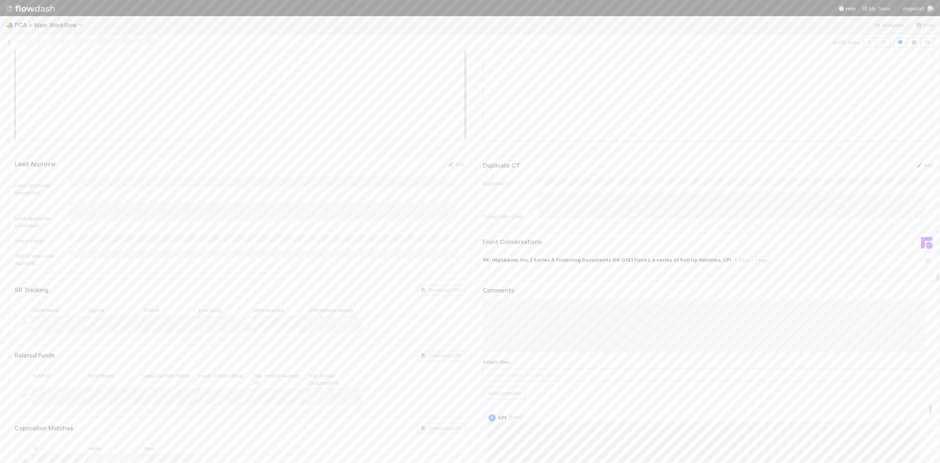
click at [10, 45] on link at bounding box center [9, 42] width 7 height 7
click at [393, 127] on div "Finance - ICU" at bounding box center [370, 130] width 61 height 14
drag, startPoint x: 547, startPoint y: 340, endPoint x: 739, endPoint y: 339, distance: 192.8
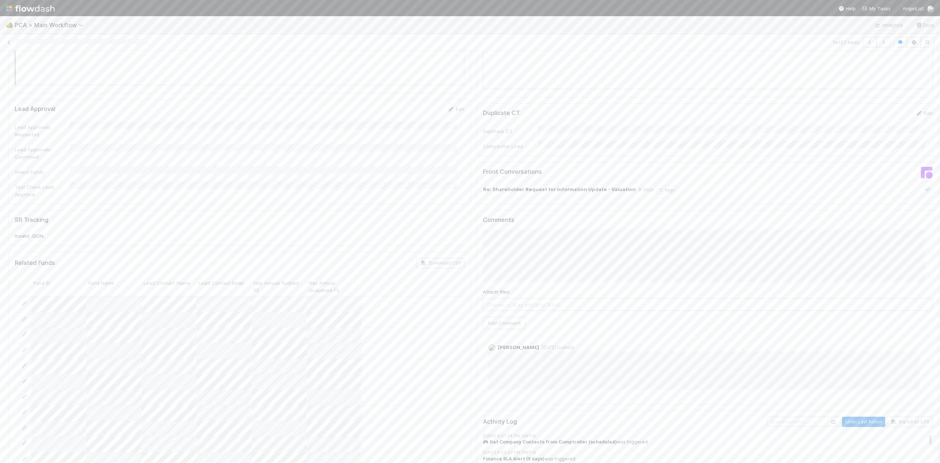
click at [739, 339] on div "Chris DelBianco 1 week ago (edited)" at bounding box center [711, 365] width 457 height 66
click at [925, 287] on icon at bounding box center [928, 289] width 7 height 5
drag, startPoint x: 8, startPoint y: 43, endPoint x: 37, endPoint y: 32, distance: 31.2
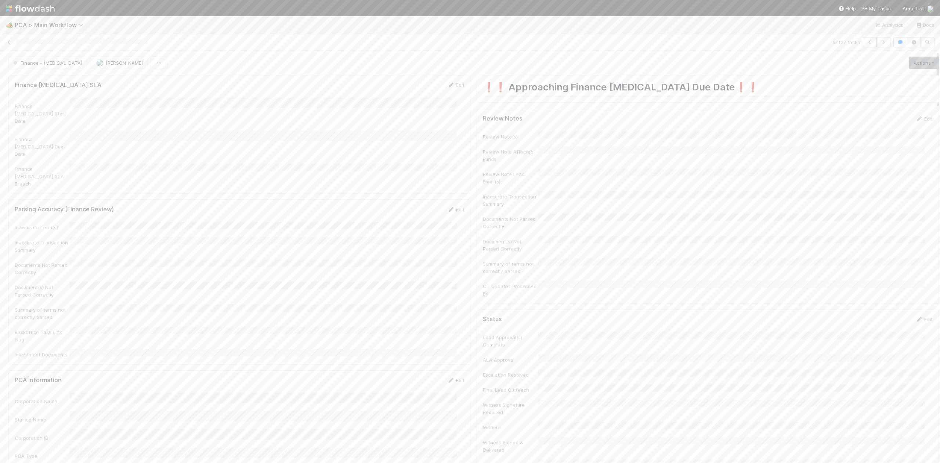
click at [8, 43] on icon at bounding box center [9, 42] width 7 height 5
click at [925, 345] on icon at bounding box center [928, 347] width 7 height 5
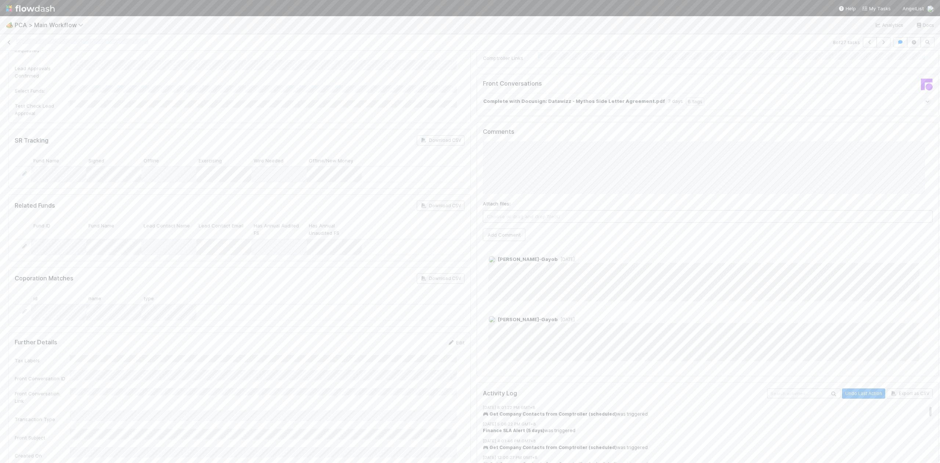
click at [222, 10] on div "🏕️ PCA > Main Workflow Analytics Docs 8 of 27 tasks Finance - ICU Janice Garcia…" at bounding box center [470, 231] width 940 height 463
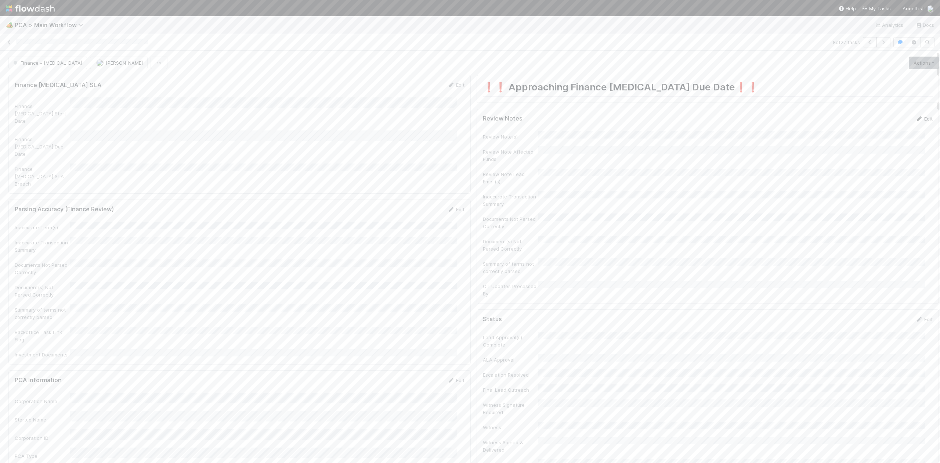
click at [915, 119] on link "Edit" at bounding box center [923, 119] width 17 height 6
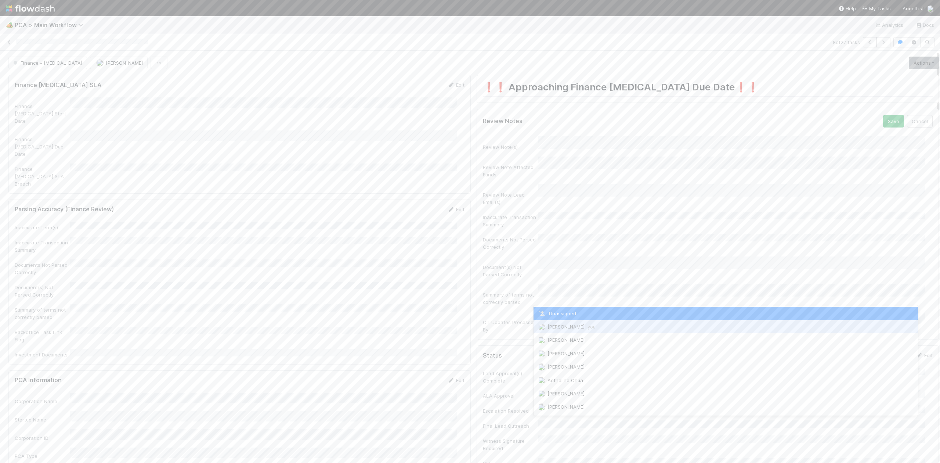
click at [561, 322] on div "Janice Garcia you" at bounding box center [725, 326] width 384 height 13
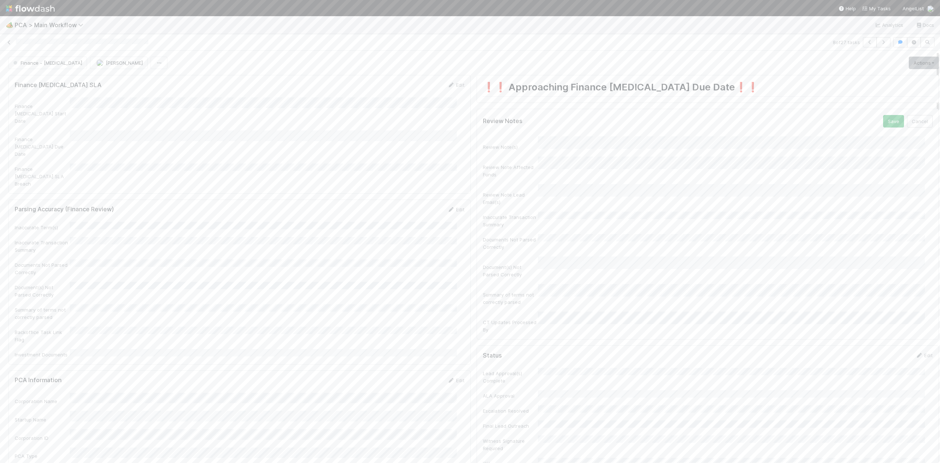
click at [875, 112] on div "Review Notes Save Cancel Review Note(s) Review Note Affected Funds Review Note …" at bounding box center [708, 224] width 462 height 231
click at [883, 117] on button "Save" at bounding box center [893, 121] width 21 height 12
click at [909, 68] on link "Actions" at bounding box center [924, 63] width 30 height 12
click at [855, 93] on button "Move to Post-Close Question" at bounding box center [881, 88] width 119 height 10
click at [11, 44] on icon at bounding box center [9, 42] width 7 height 5
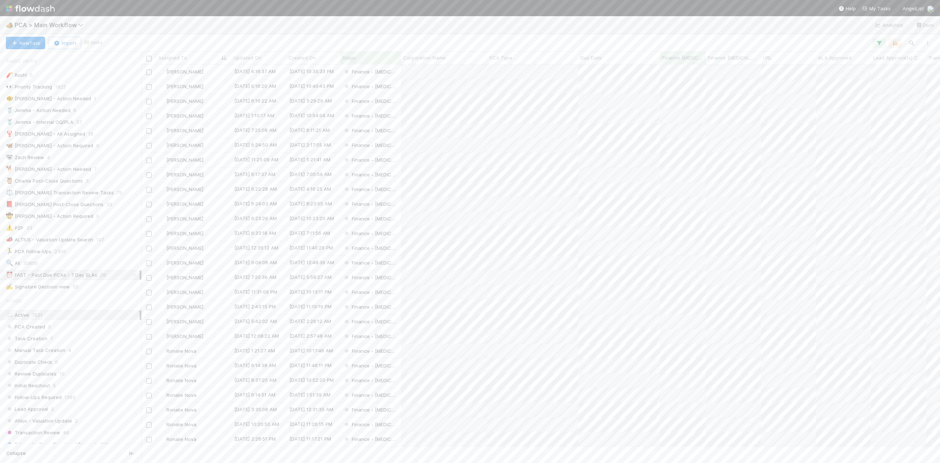
scroll to position [391, 792]
click at [211, 161] on div "[PERSON_NAME]" at bounding box center [193, 160] width 75 height 14
click at [403, 292] on div "Finance ICU SLA Edit Finance ICU Start Date Finance ICU Due Date Finance ICU SL…" at bounding box center [474, 160] width 936 height 2331
click at [515, 332] on span "Kevin Fawcett" at bounding box center [519, 330] width 37 height 6
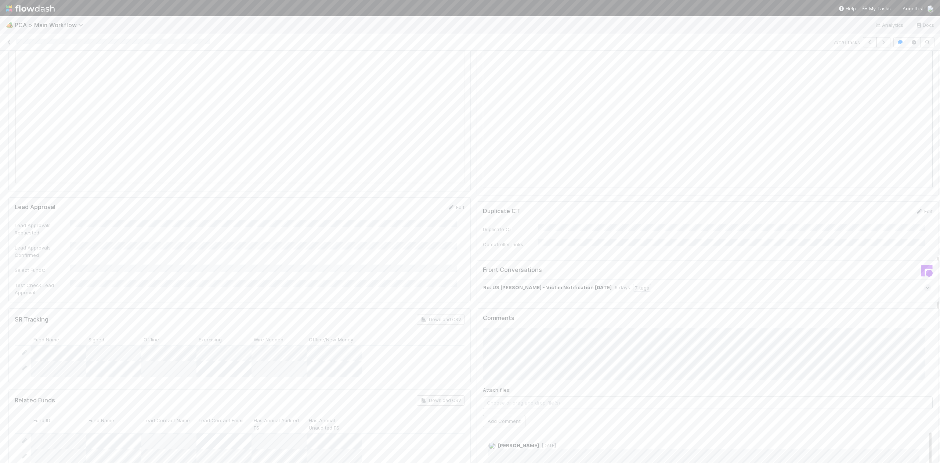
scroll to position [0, 2]
click at [940, 339] on html "🏕️ PCA > Main Workflow Analytics Docs 7 of 26 tasks Finance - ICU Janice Garcia…" at bounding box center [470, 231] width 940 height 463
click at [521, 330] on span "Kevin Fawcett" at bounding box center [517, 330] width 37 height 6
click at [500, 419] on button "Add Comment" at bounding box center [502, 425] width 43 height 12
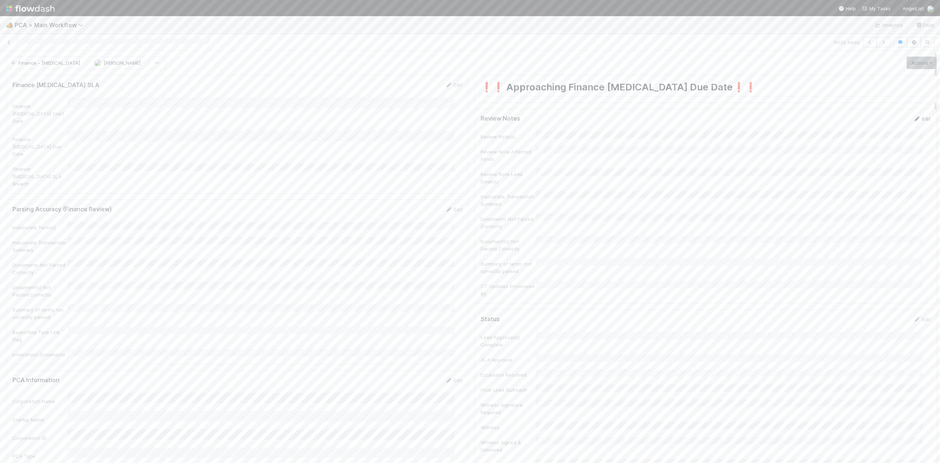
click at [913, 120] on link "Edit" at bounding box center [921, 119] width 17 height 6
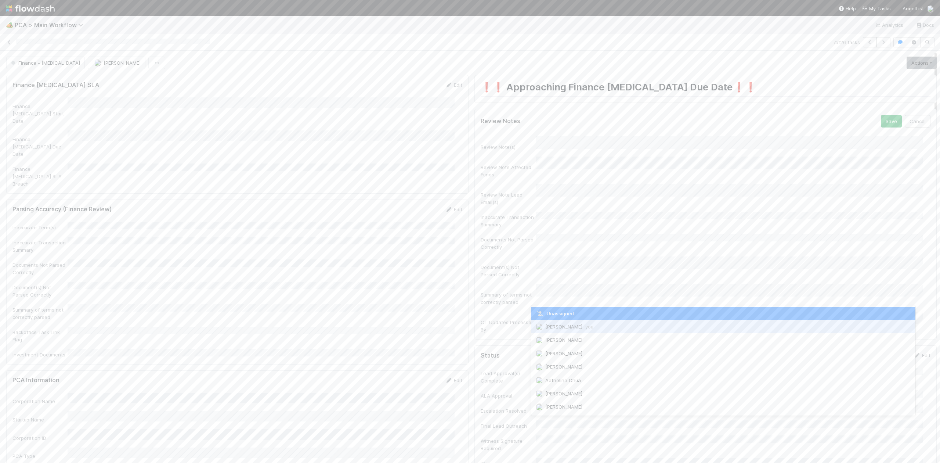
click at [567, 325] on span "Janice Garcia you" at bounding box center [569, 326] width 48 height 6
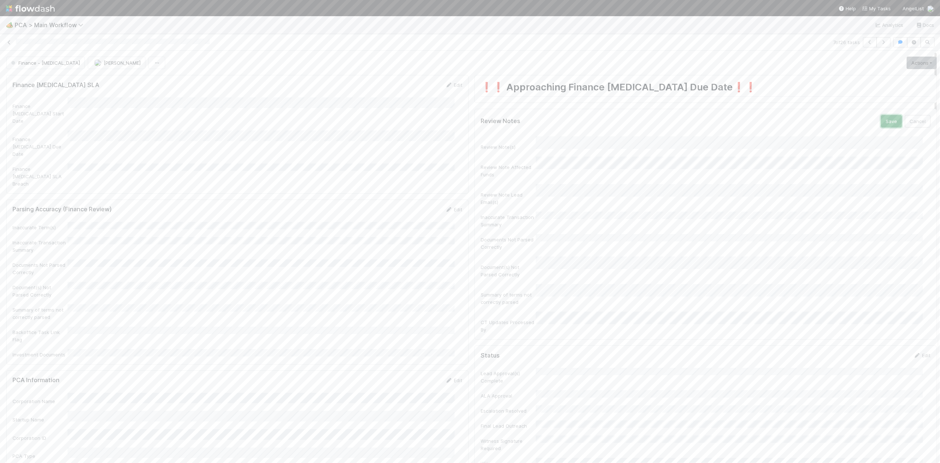
click at [881, 123] on button "Save" at bounding box center [891, 121] width 21 height 12
click at [43, 68] on button "Finance - ICU" at bounding box center [45, 63] width 79 height 12
click at [52, 135] on div "Finance - Open Question / Request" at bounding box center [54, 128] width 103 height 13
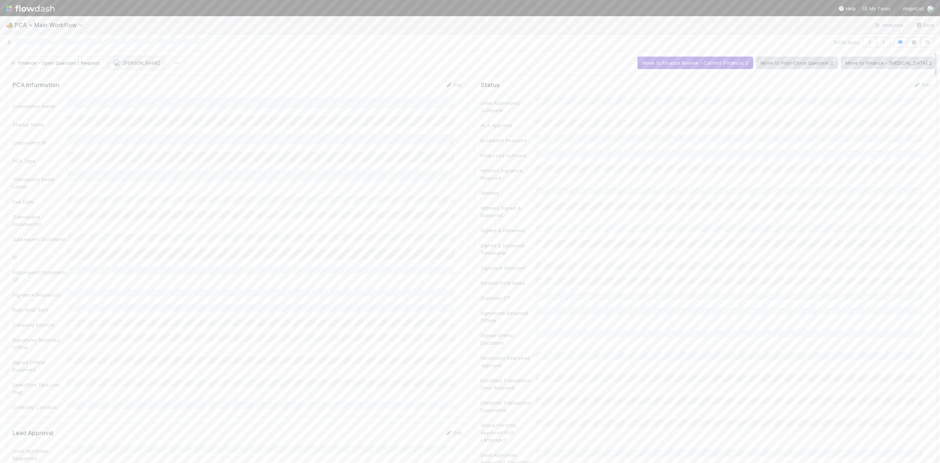
click at [126, 68] on button "[PERSON_NAME]" at bounding box center [136, 63] width 58 height 12
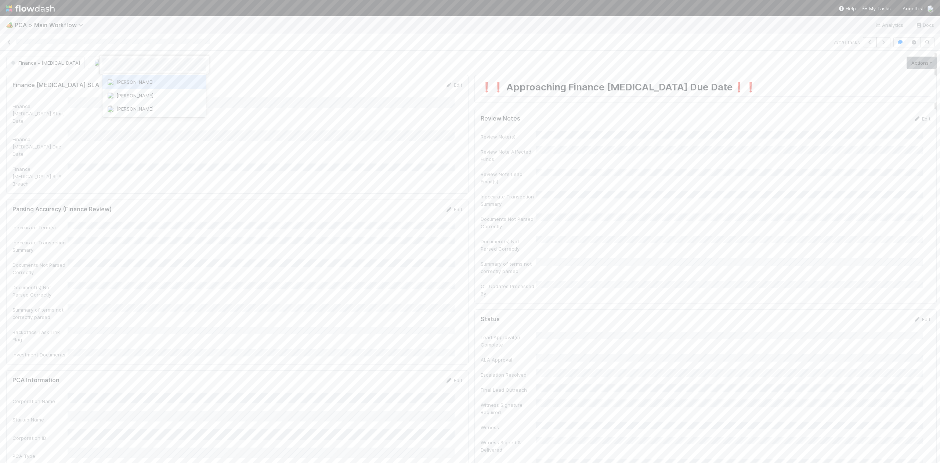
click at [128, 81] on span "Kevin Fawcett" at bounding box center [134, 82] width 37 height 6
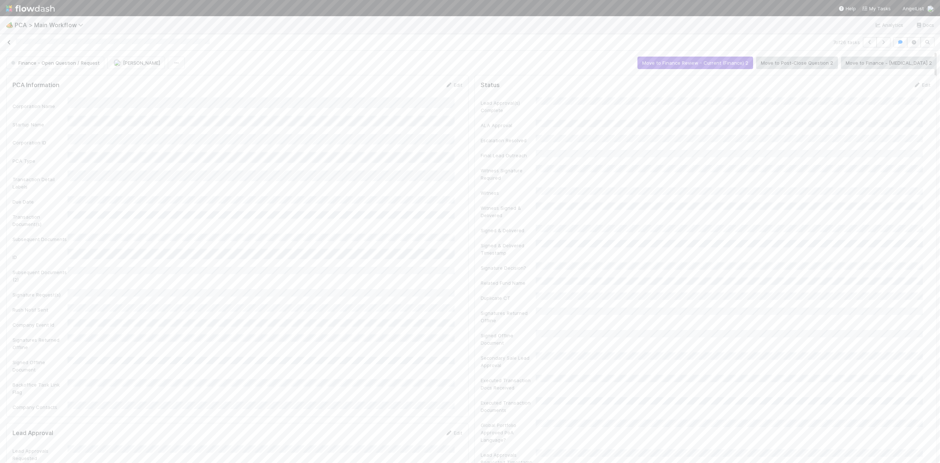
click at [9, 40] on icon at bounding box center [9, 42] width 7 height 5
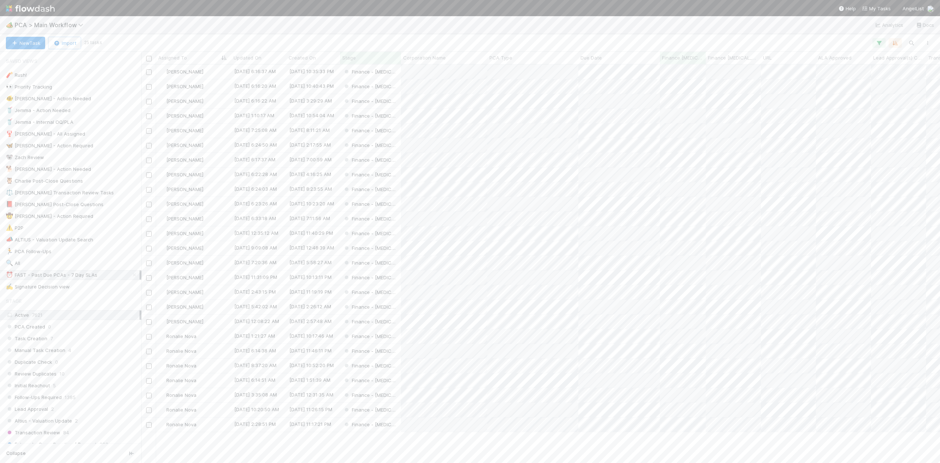
scroll to position [391, 792]
click at [397, 104] on div "Finance - ICU" at bounding box center [370, 101] width 61 height 14
click at [43, 60] on button "Finance - ICU" at bounding box center [47, 63] width 79 height 12
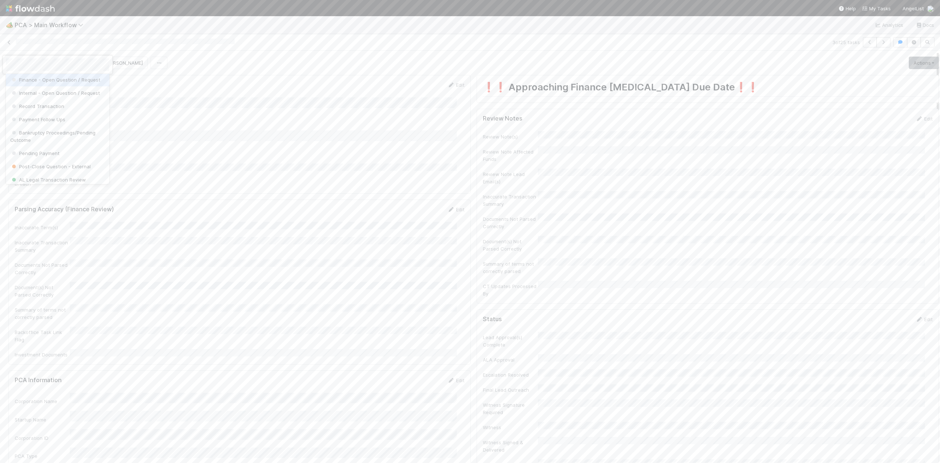
click at [69, 86] on div "Finance - Open Question / Request" at bounding box center [57, 79] width 103 height 13
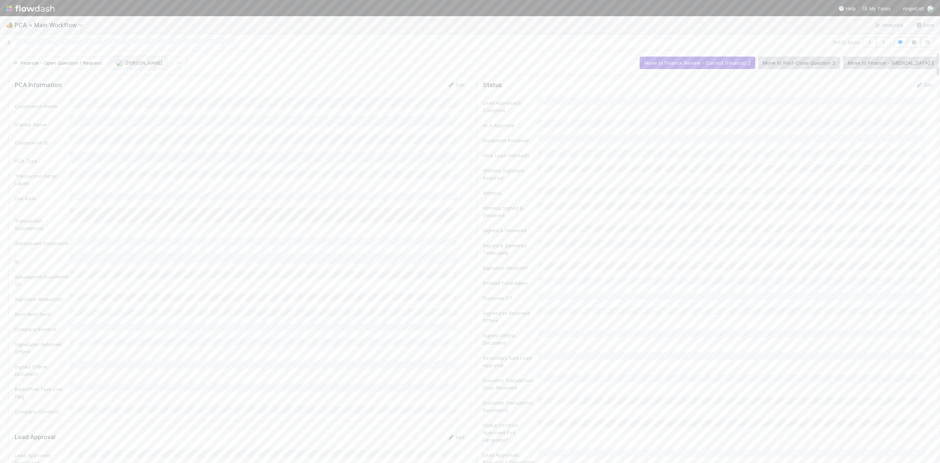
click at [136, 65] on span "[PERSON_NAME]" at bounding box center [143, 63] width 37 height 6
click at [148, 80] on span "Kevin Fawcett" at bounding box center [137, 82] width 37 height 6
click at [10, 44] on icon at bounding box center [9, 42] width 7 height 5
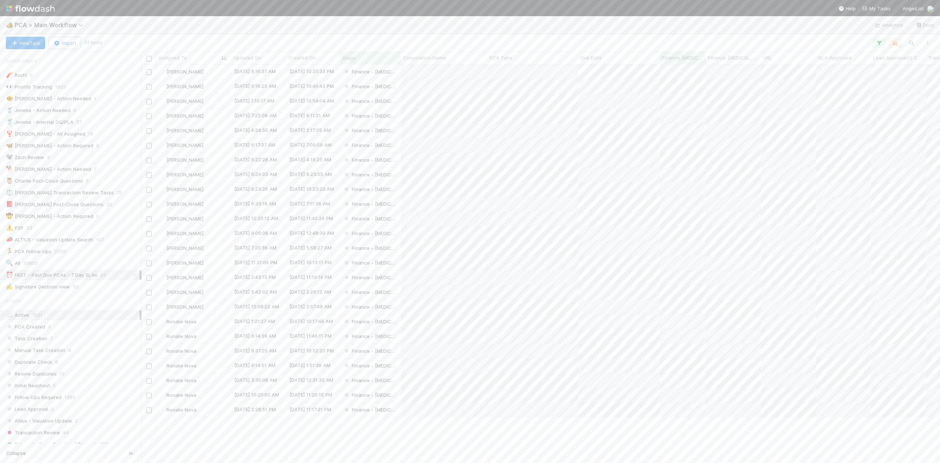
scroll to position [391, 792]
click at [217, 71] on div "[PERSON_NAME]" at bounding box center [193, 72] width 75 height 14
click at [925, 290] on icon at bounding box center [928, 292] width 7 height 5
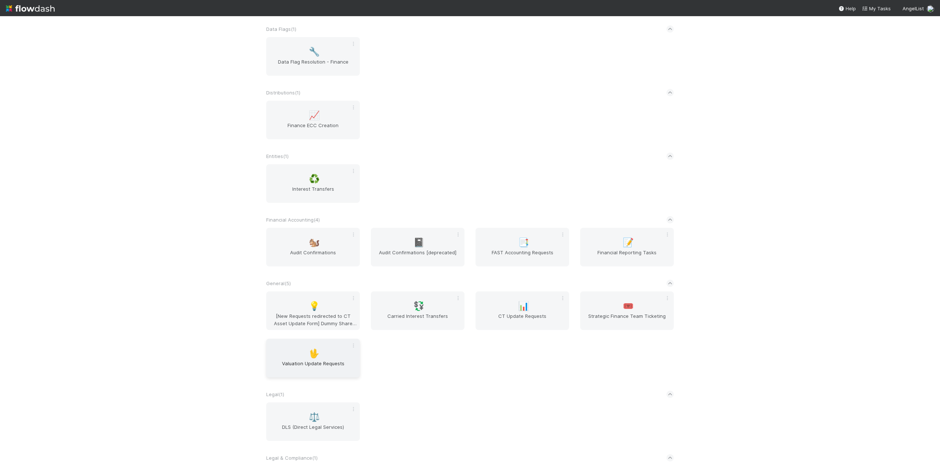
scroll to position [294, 0]
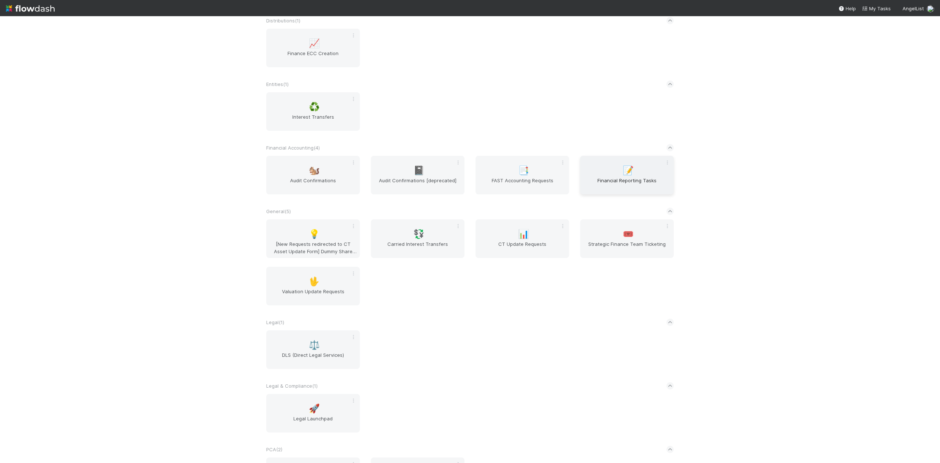
click at [619, 192] on div "📝 Financial Reporting Tasks" at bounding box center [627, 175] width 94 height 39
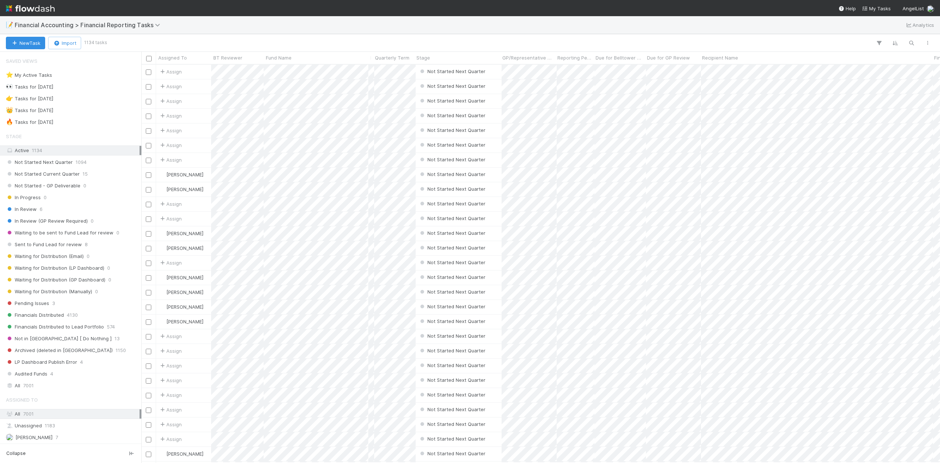
scroll to position [391, 792]
click at [28, 387] on span "7001" at bounding box center [28, 385] width 11 height 9
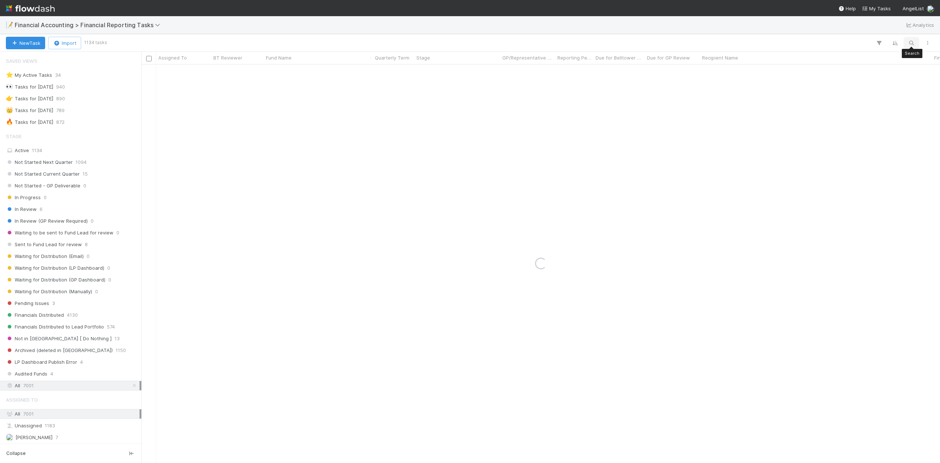
click at [912, 47] on button "button" at bounding box center [911, 43] width 13 height 10
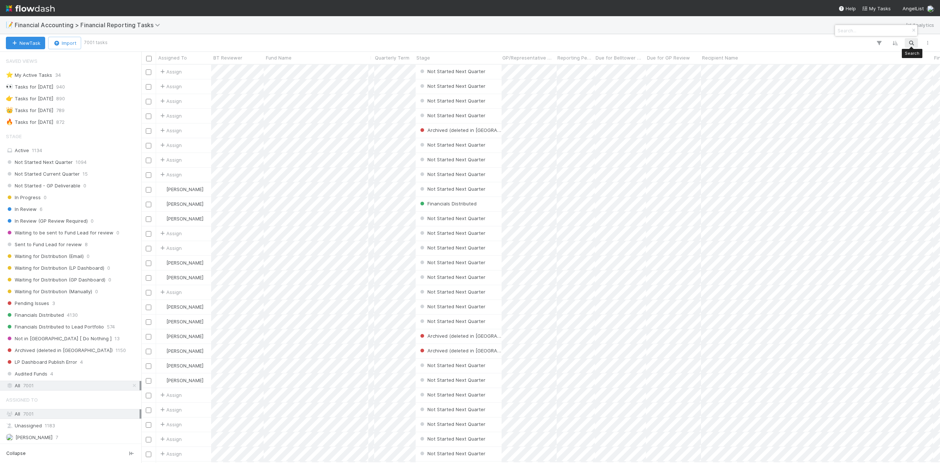
paste input "Fund I, a series of BBQ Launcher Fund 0.1, LP"
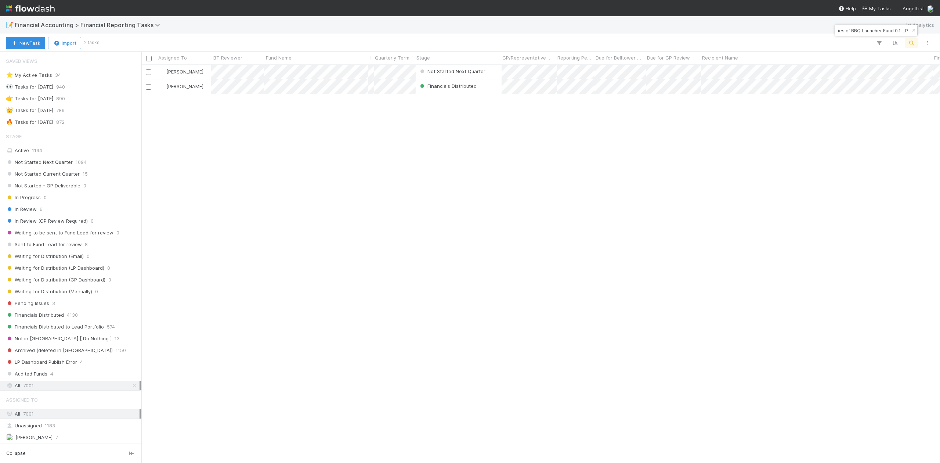
scroll to position [391, 792]
type input "Fund I, a series of BBQ Launcher Fund 0.1, LP"
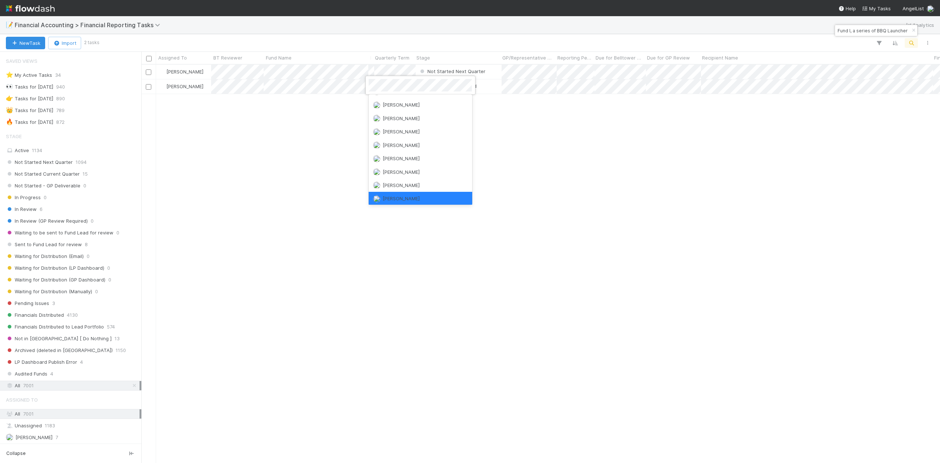
click at [308, 133] on div at bounding box center [470, 231] width 940 height 463
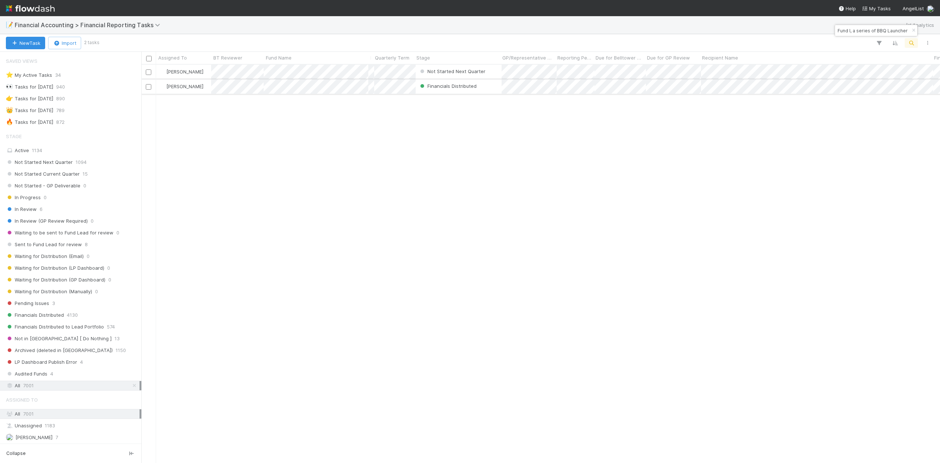
click at [200, 90] on div "[PERSON_NAME]" at bounding box center [183, 86] width 55 height 14
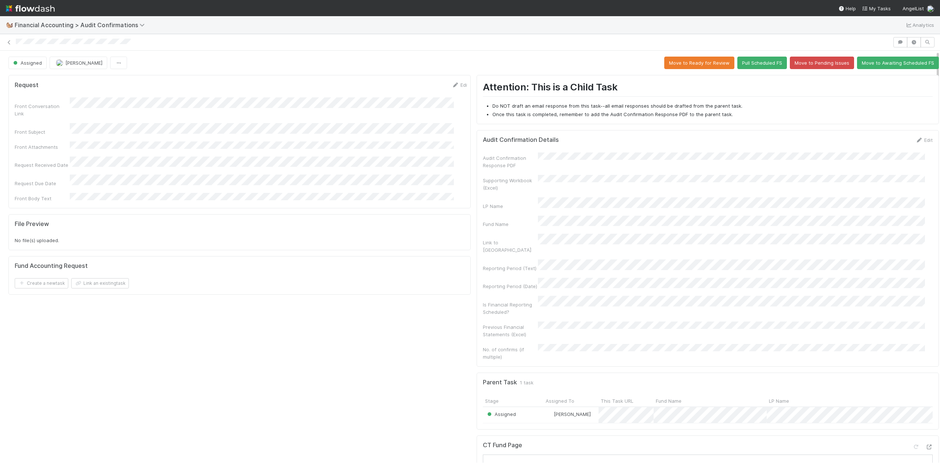
click at [11, 9] on img at bounding box center [30, 8] width 49 height 12
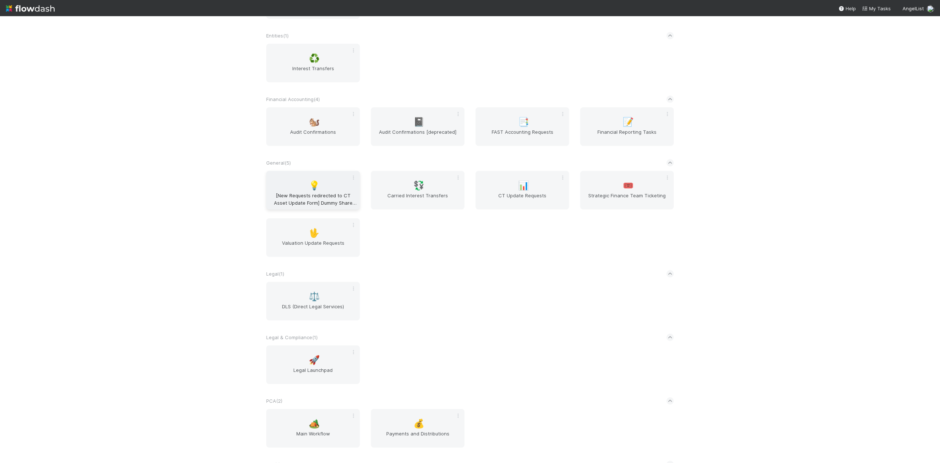
scroll to position [343, 0]
click at [602, 134] on span "Financial Reporting Tasks" at bounding box center [627, 135] width 88 height 15
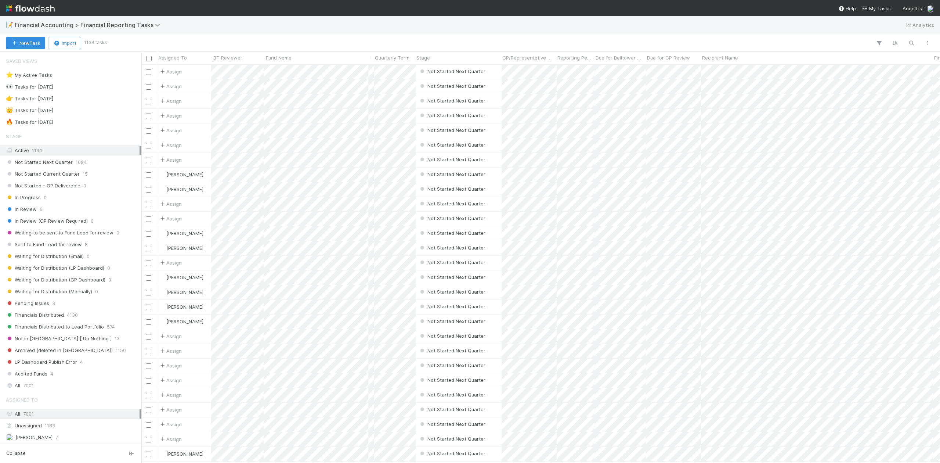
scroll to position [391, 792]
click at [17, 390] on div "All 7001" at bounding box center [73, 385] width 134 height 9
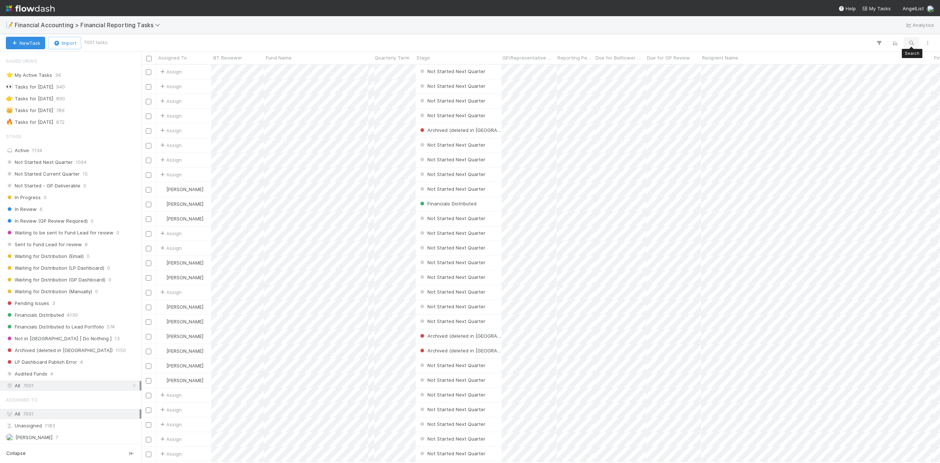
click at [912, 41] on icon "button" at bounding box center [911, 43] width 7 height 7
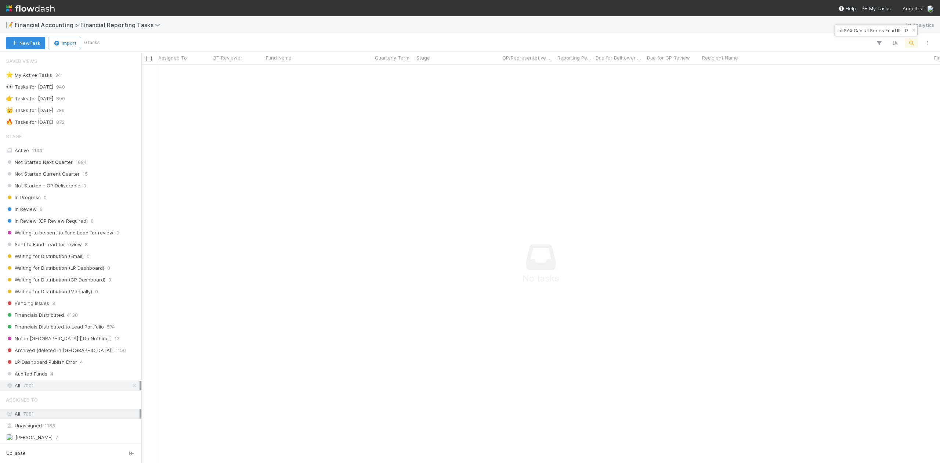
scroll to position [383, 784]
type input "AMO 217, a series of SAX Capital Series Fund III, LP"
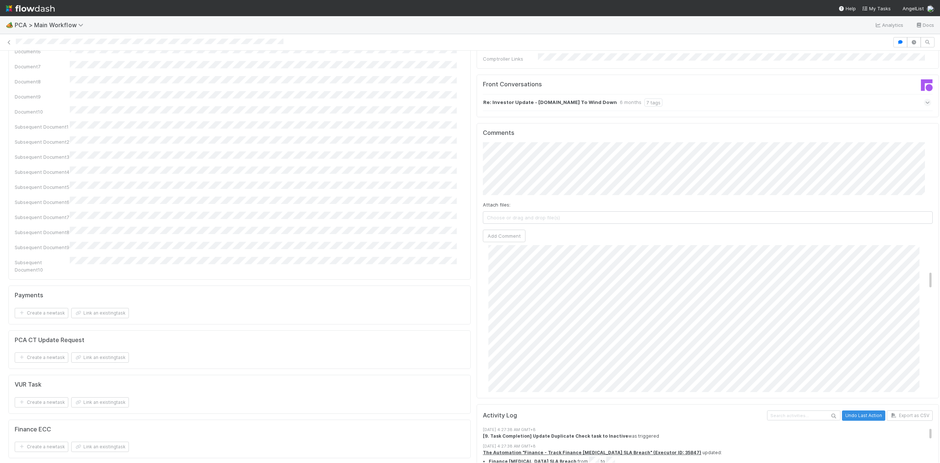
scroll to position [196, 0]
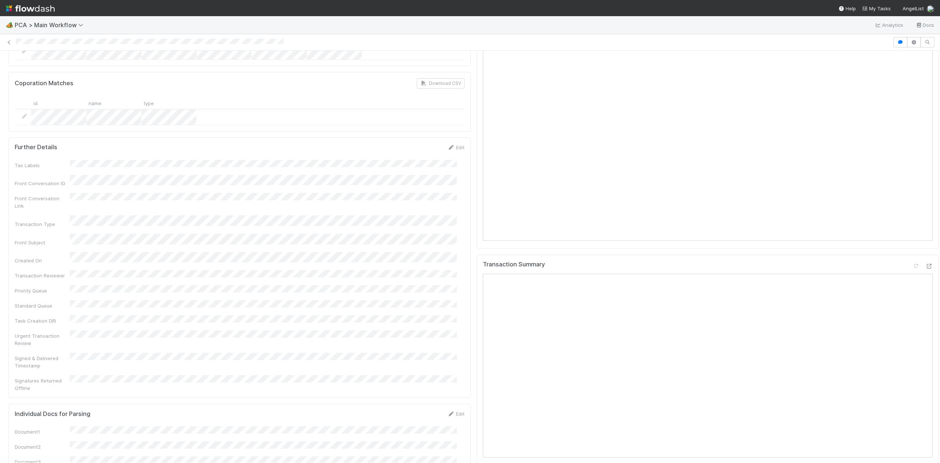
scroll to position [587, 0]
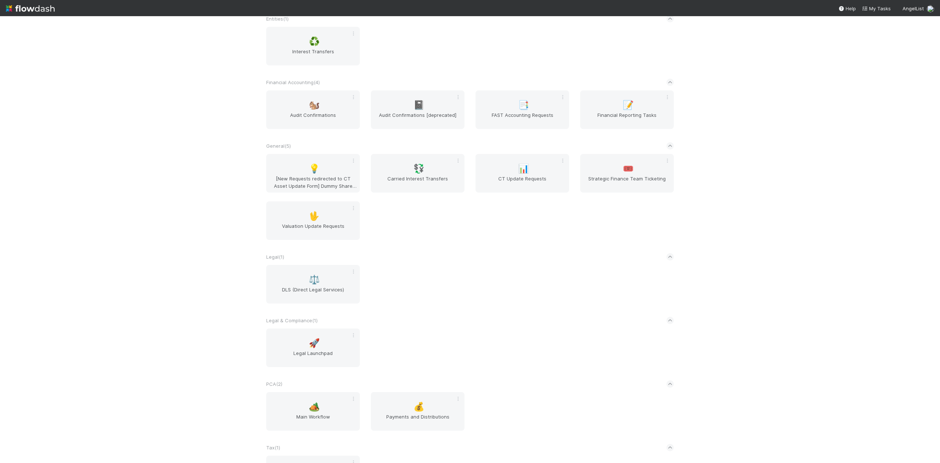
scroll to position [303, 0]
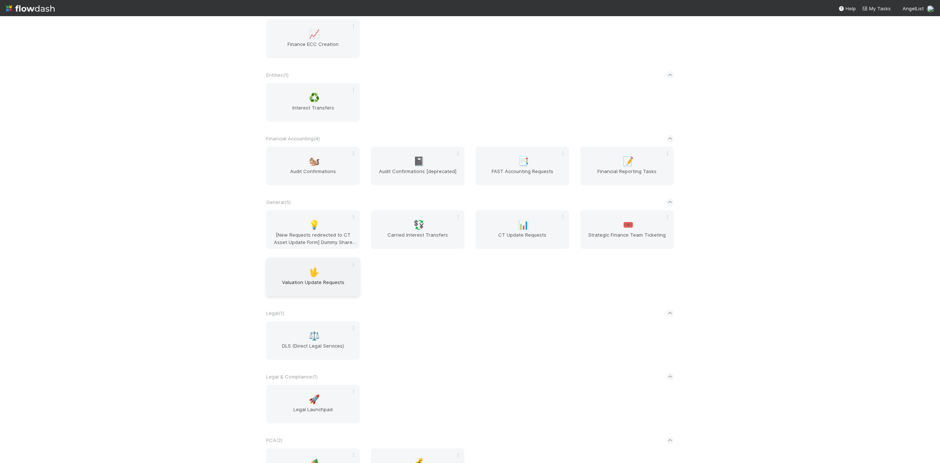
click at [322, 286] on span "Valuation Update Requests" at bounding box center [313, 285] width 88 height 15
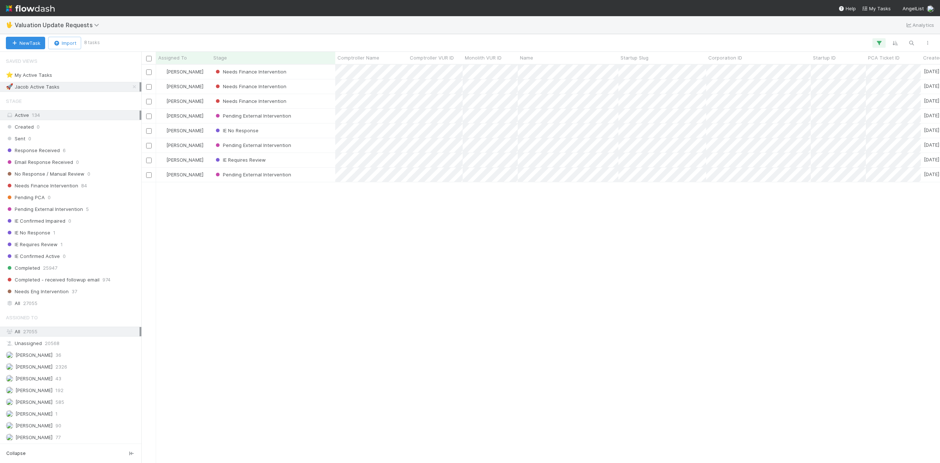
scroll to position [391, 792]
click at [57, 188] on span "Needs Finance Intervention" at bounding box center [42, 185] width 72 height 9
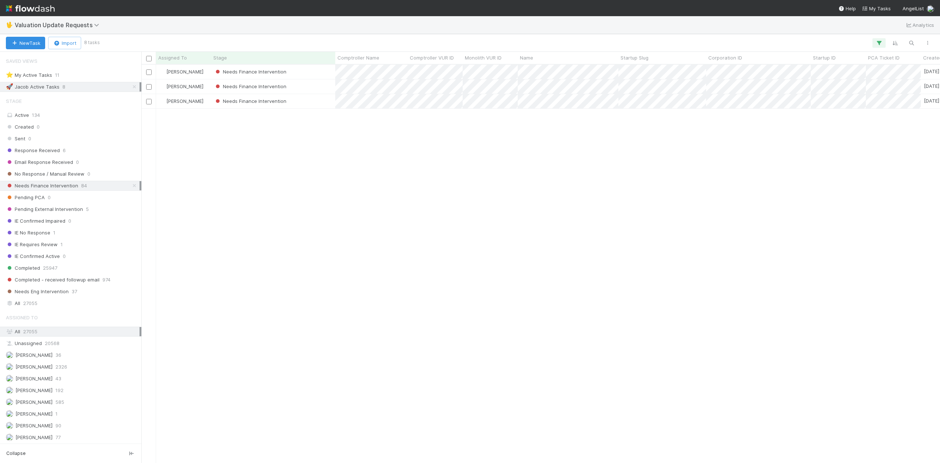
scroll to position [391, 792]
click at [131, 84] on link at bounding box center [134, 86] width 7 height 9
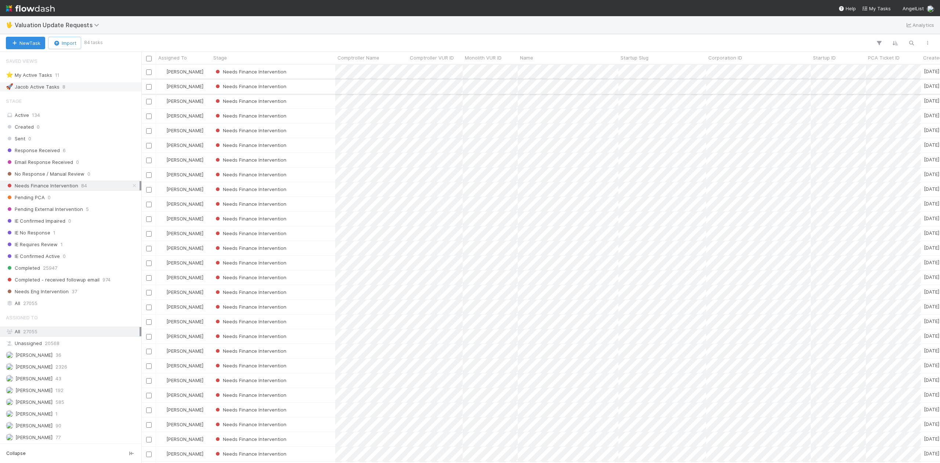
scroll to position [391, 792]
click at [188, 51] on div "New Task Import 84 tasks" at bounding box center [470, 43] width 940 height 18
click at [184, 61] on span "Assigned To" at bounding box center [172, 57] width 29 height 7
click at [189, 72] on div "Sort A → Z" at bounding box center [201, 71] width 84 height 11
